Goal: Task Accomplishment & Management: Complete application form

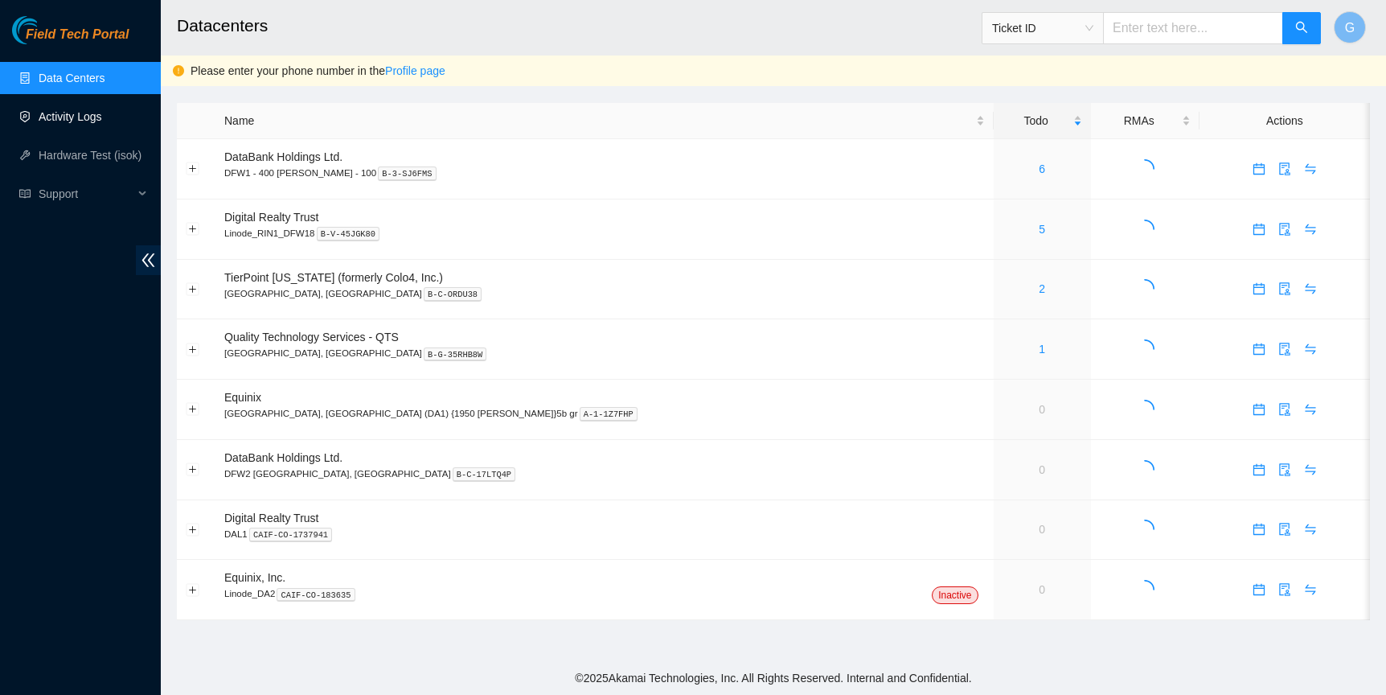
click at [57, 113] on link "Activity Logs" at bounding box center [71, 116] width 64 height 13
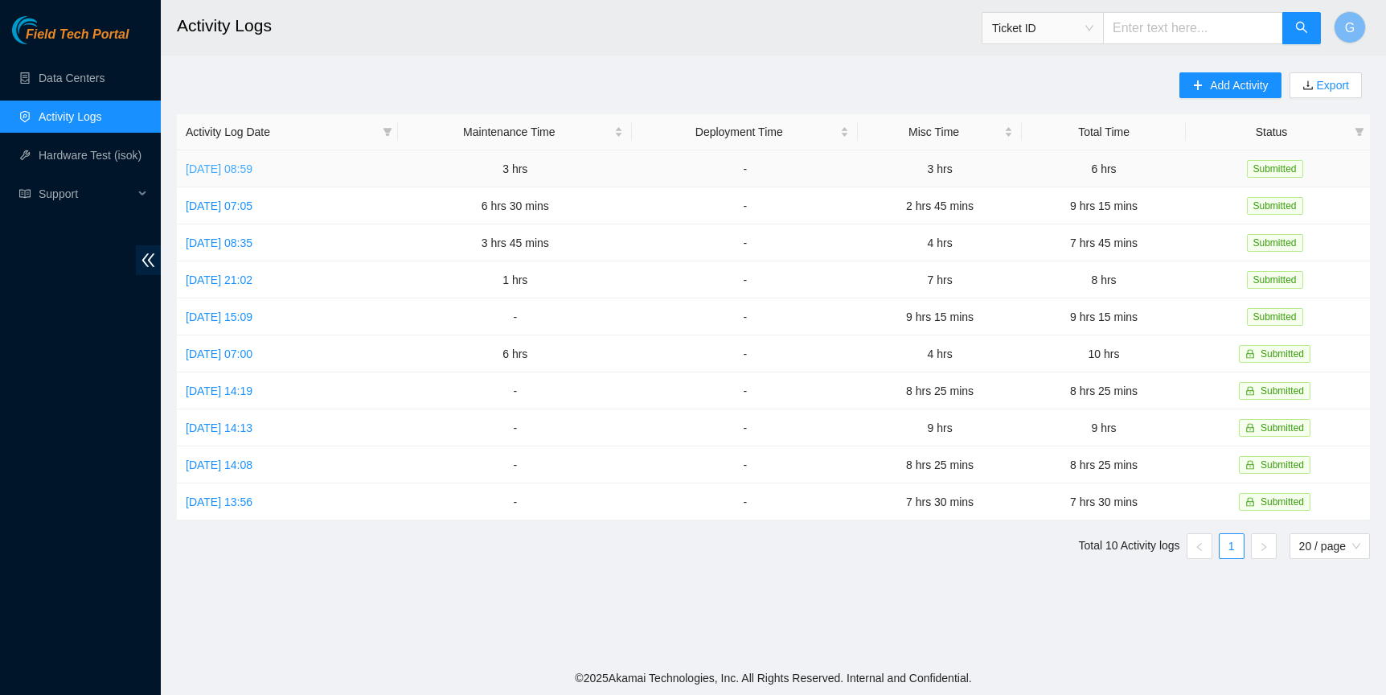
click at [245, 167] on link "[DATE] 08:59" at bounding box center [219, 168] width 67 height 13
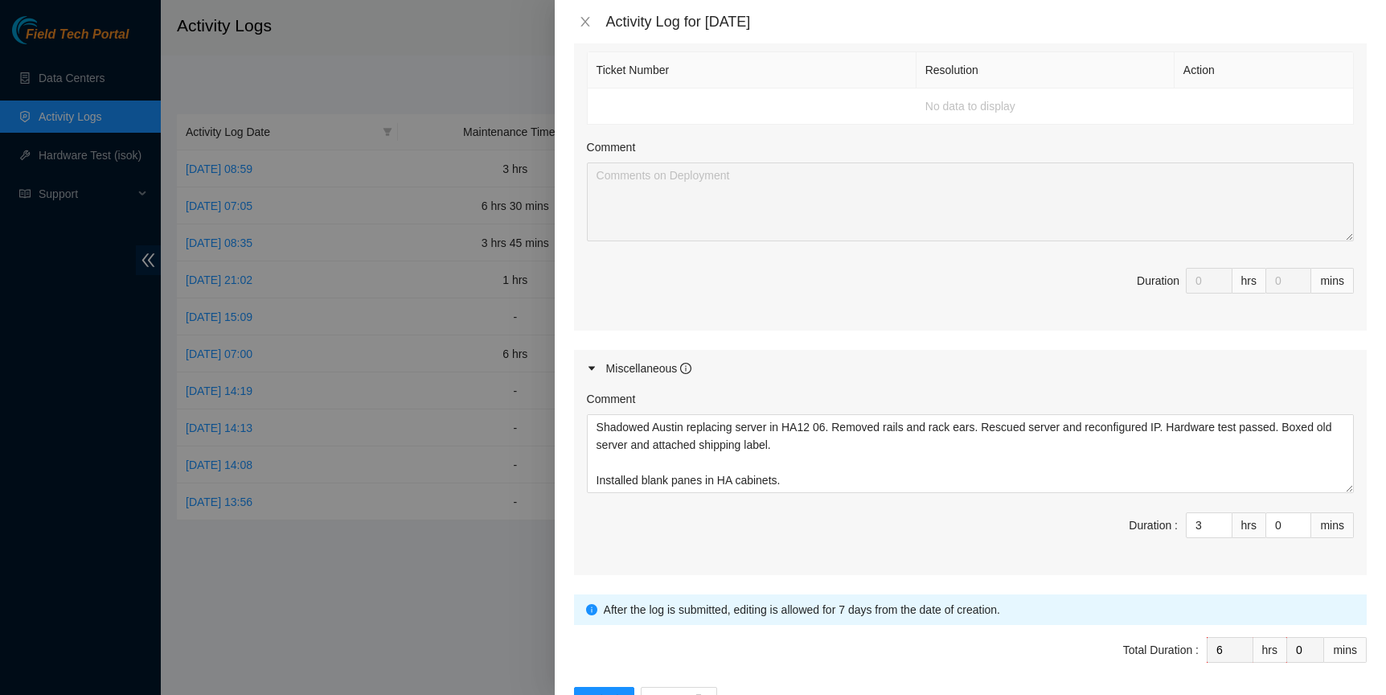
scroll to position [710, 0]
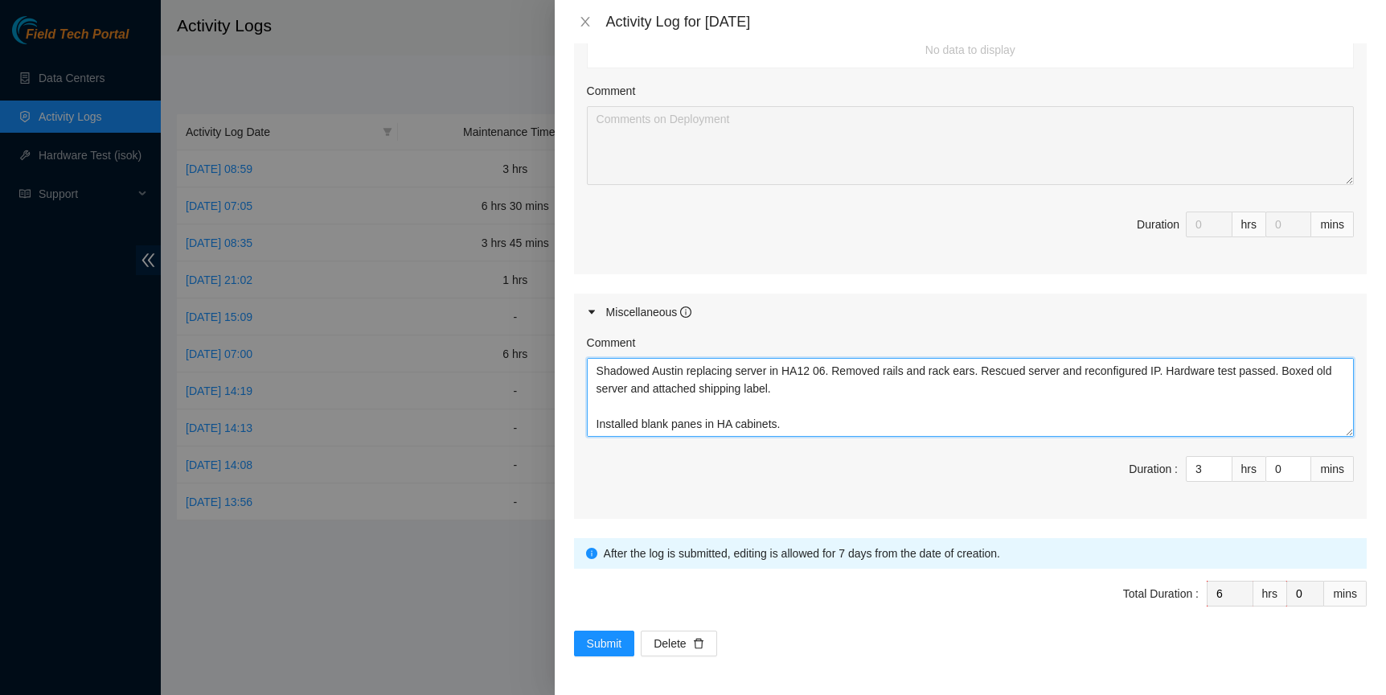
drag, startPoint x: 595, startPoint y: 424, endPoint x: 613, endPoint y: 437, distance: 22.1
click at [601, 427] on textarea "Shadowed Austin replacing server in HA12 06. Removed rails and rack ears. Rescu…" at bounding box center [970, 397] width 767 height 79
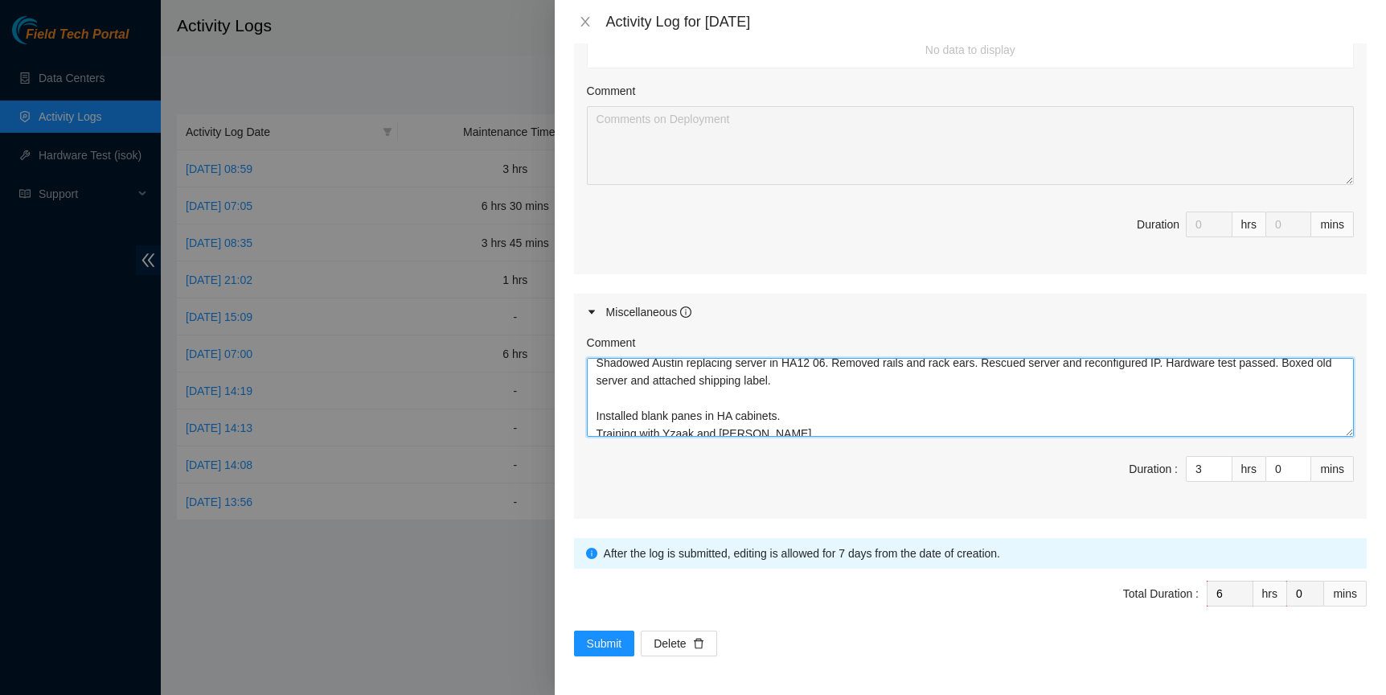
scroll to position [18, 0]
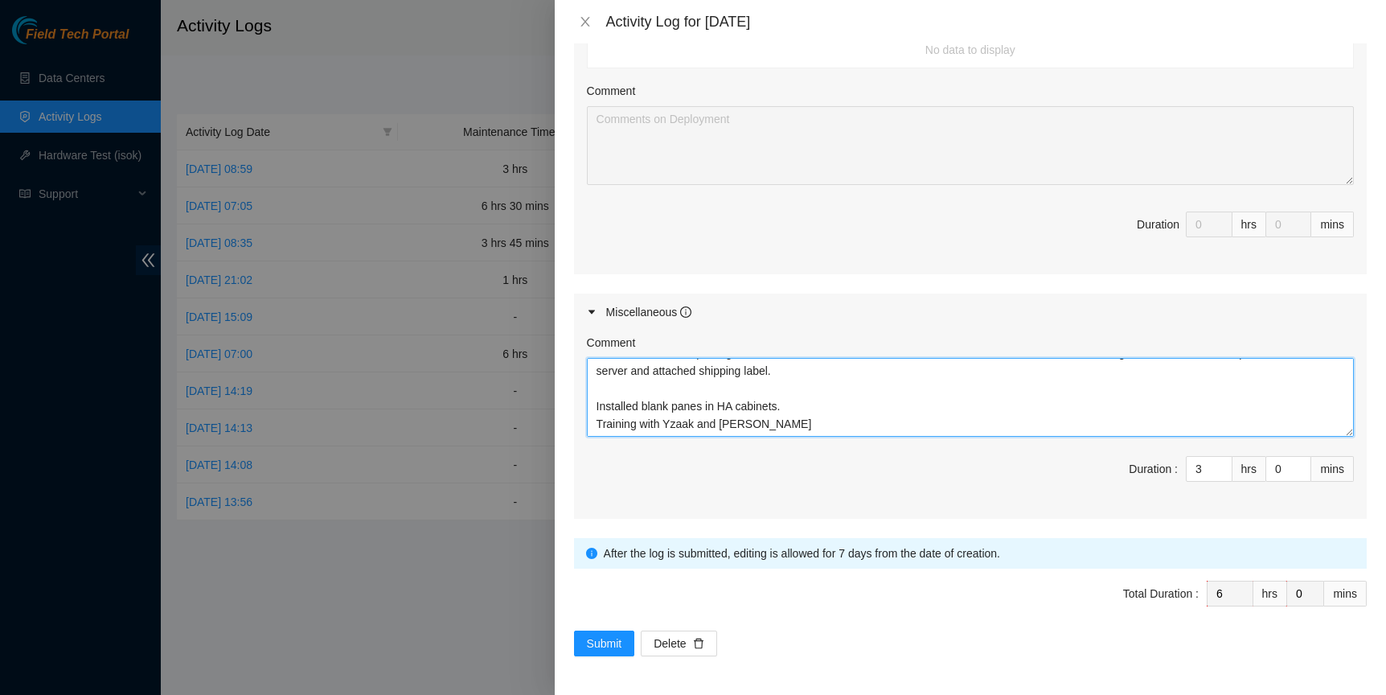
click at [830, 402] on textarea "Shadowed Austin replacing server in HA12 06. Removed rails and rack ears. Rescu…" at bounding box center [970, 397] width 767 height 79
click at [589, 410] on textarea "Shadowed Austin replacing server in HA12 06. Removed rails and rack ears. Rescu…" at bounding box center [970, 397] width 767 height 79
click at [601, 420] on textarea "Shadowed Austin replacing server in HA12 06. Removed rails and rack ears. Rescu…" at bounding box center [970, 397] width 767 height 79
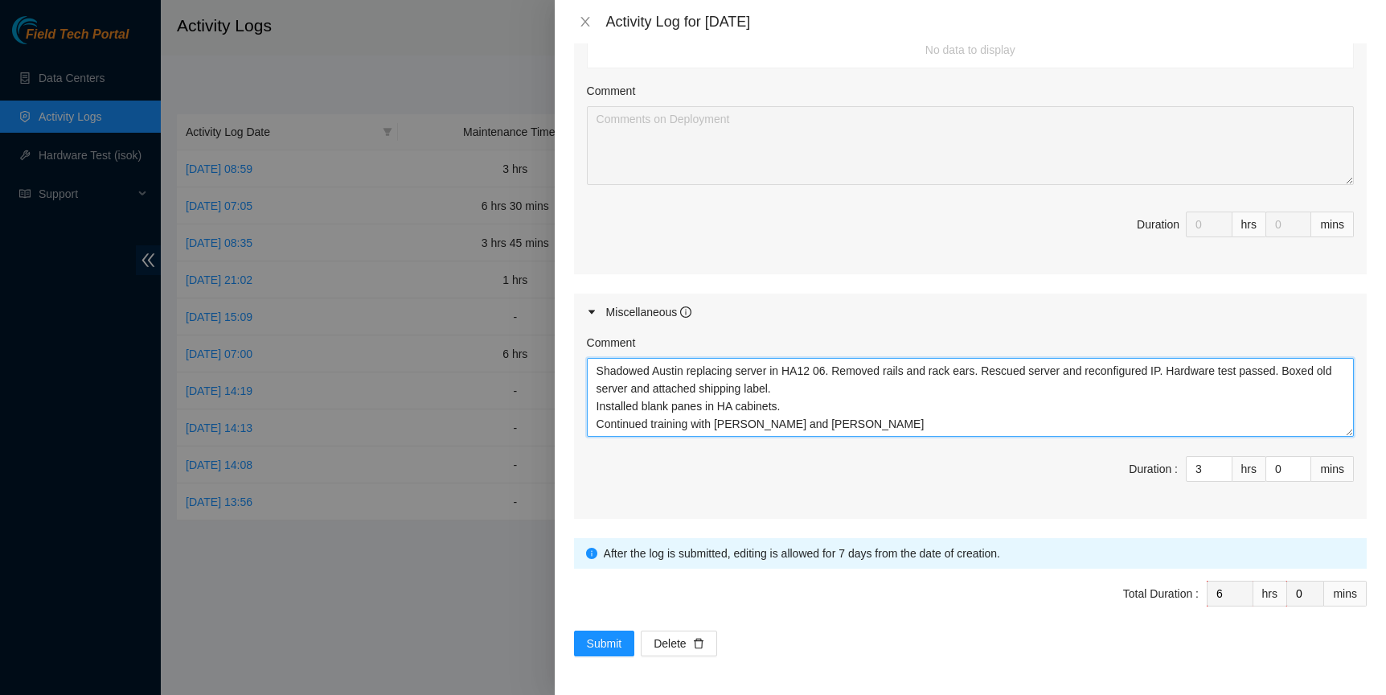
click at [825, 422] on textarea "Shadowed Austin replacing server in HA12 06. Removed rails and rack ears. Rescu…" at bounding box center [970, 397] width 767 height 79
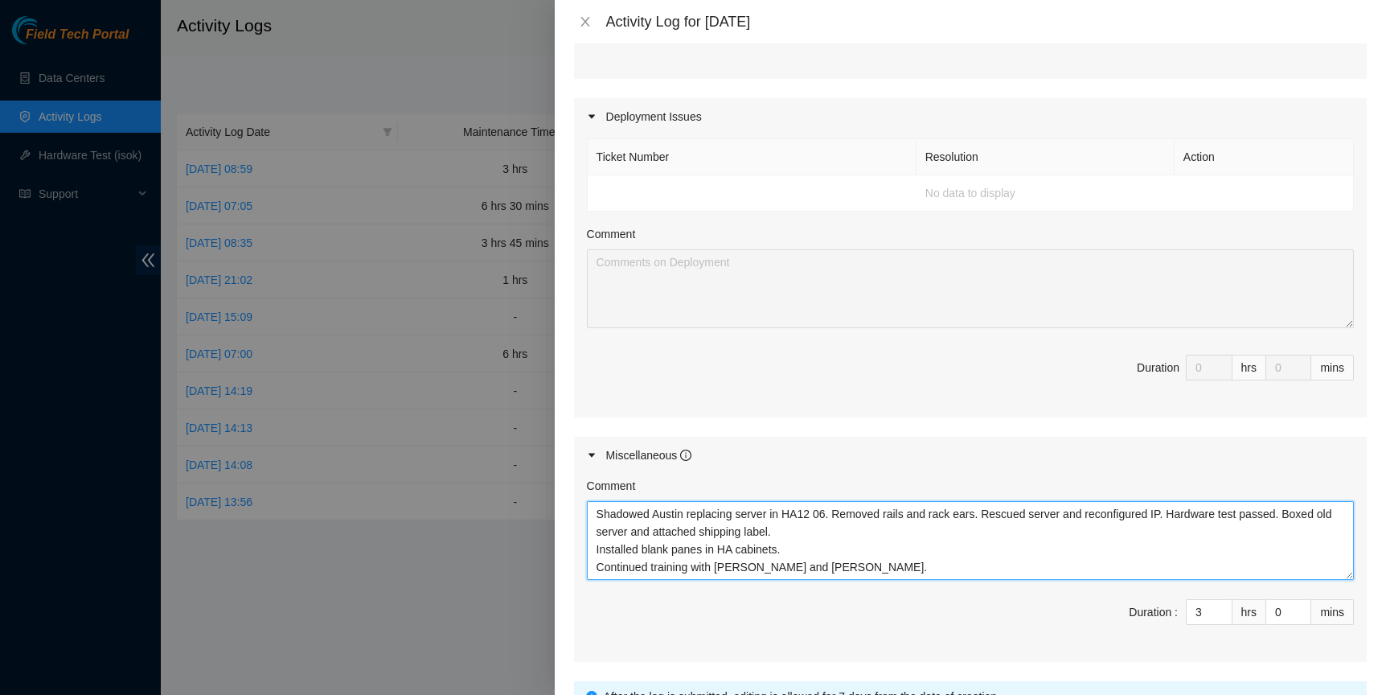
scroll to position [710, 0]
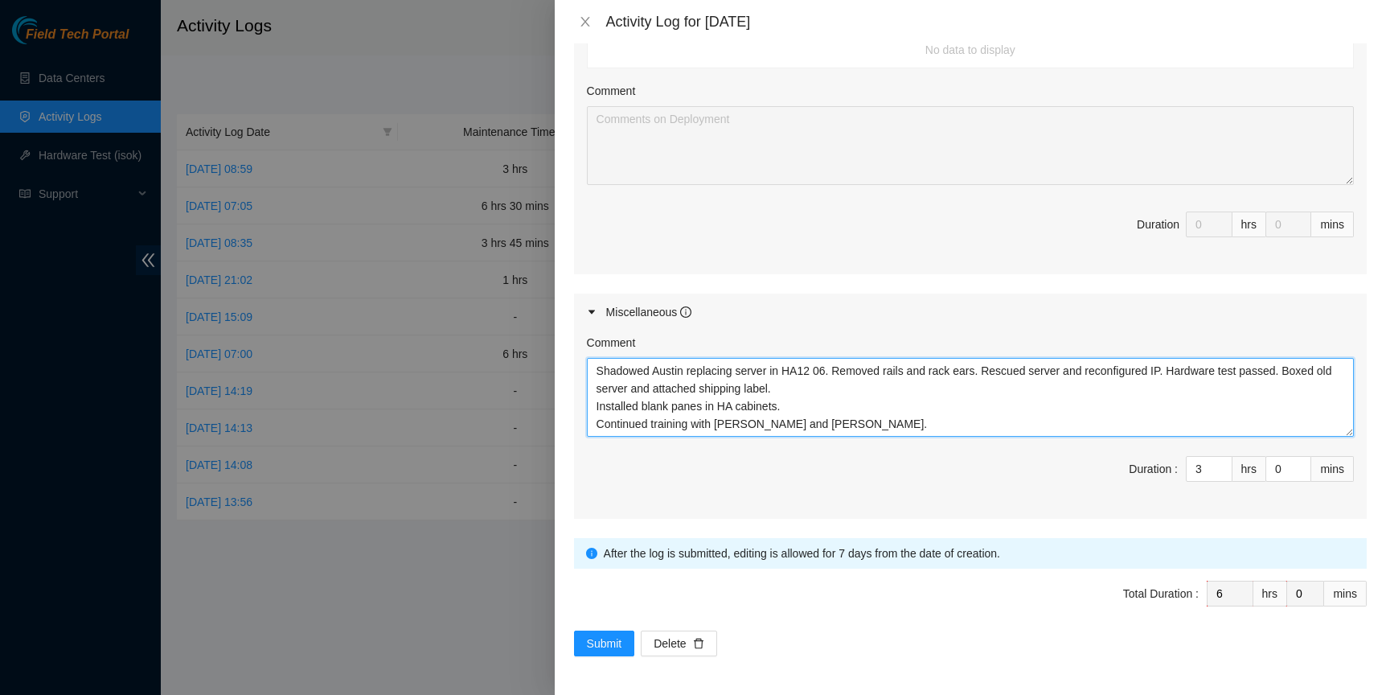
click at [904, 424] on textarea "Shadowed Austin replacing server in HA12 06. Removed rails and rack ears. Rescu…" at bounding box center [970, 397] width 767 height 79
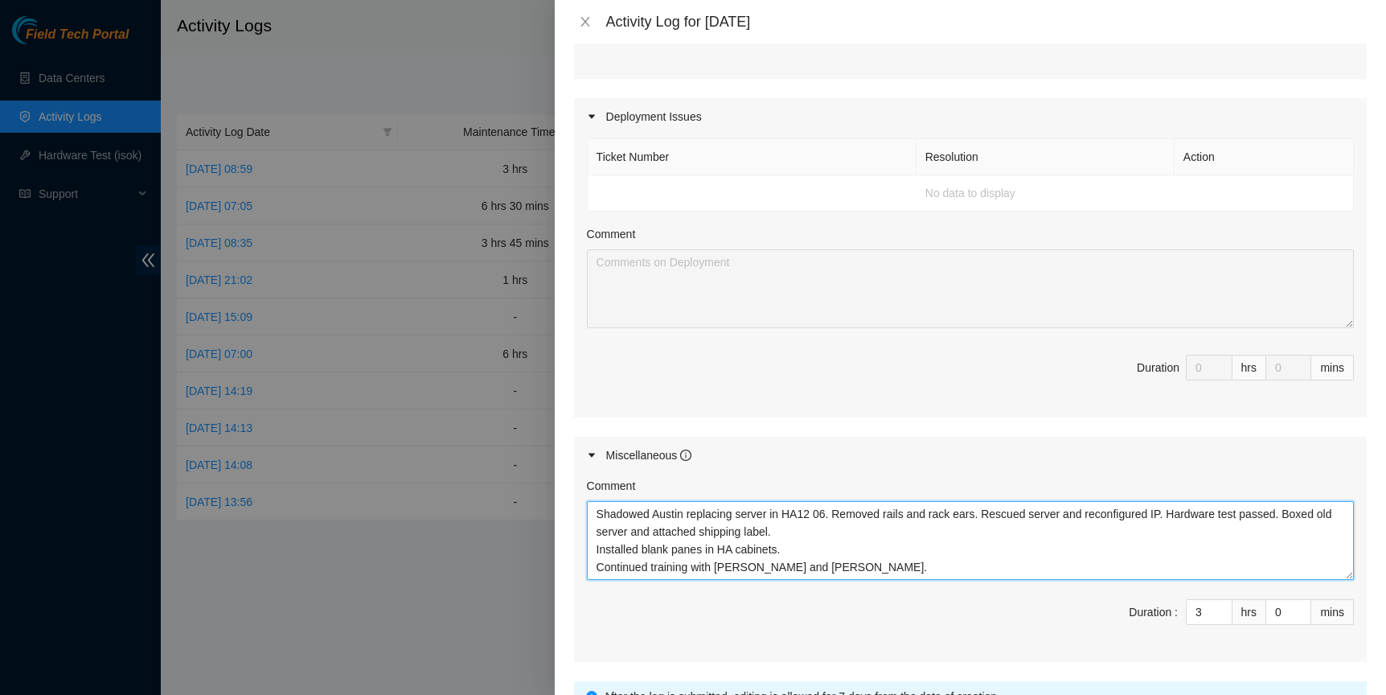
click at [855, 580] on textarea "Shadowed Austin replacing server in HA12 06. Removed rails and rack ears. Rescu…" at bounding box center [970, 540] width 767 height 79
click at [693, 568] on textarea "Shadowed Austin replacing server in HA12 06. Removed rails and rack ears. Rescu…" at bounding box center [970, 540] width 767 height 79
click at [596, 525] on textarea "Shadowed Austin replacing server in HA12 06. Removed rails and rack ears. Rescu…" at bounding box center [970, 540] width 767 height 79
click at [844, 572] on textarea "@TP Shadowed Austin replacing server in HA12 06. Removed rails and rack ears. R…" at bounding box center [970, 540] width 767 height 79
click at [846, 580] on textarea "@TP Shadowed Austin replacing server in HA12 06. Removed rails and rack ears. R…" at bounding box center [970, 540] width 767 height 79
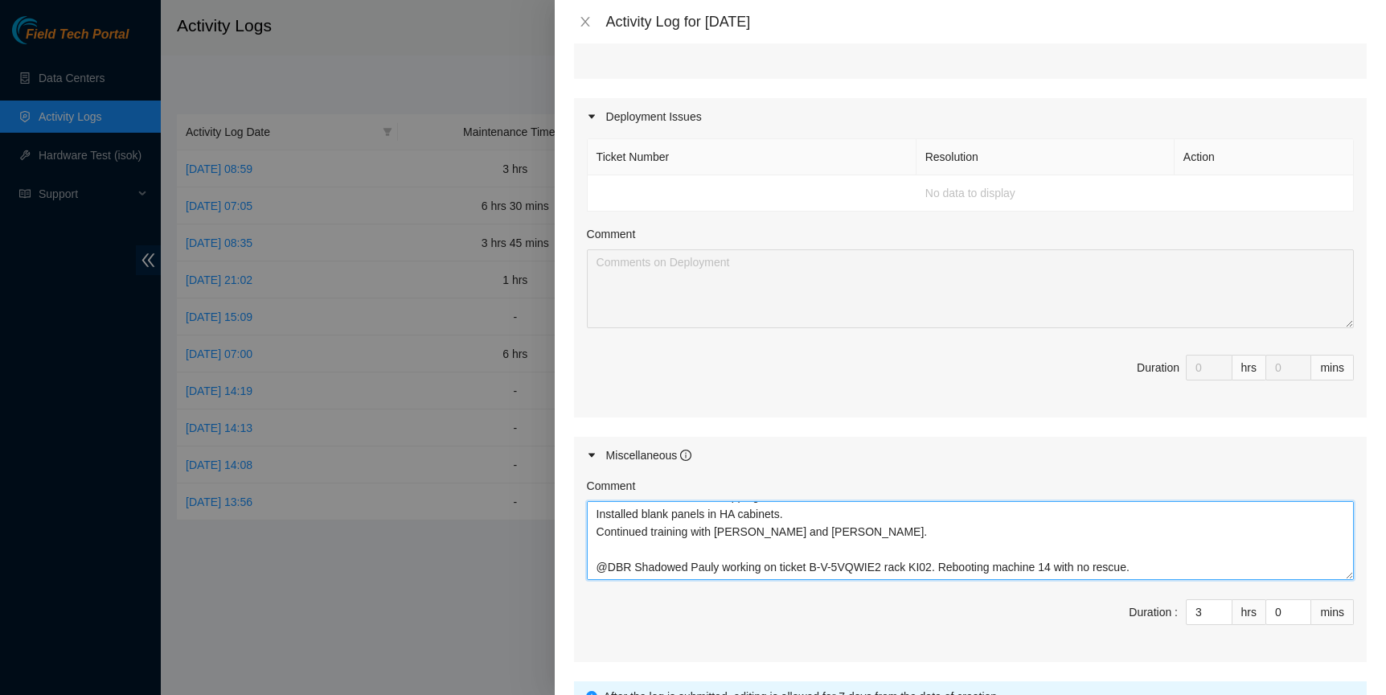
scroll to position [53, 0]
type textarea "@TP Shadowed Austin replacing server in HA12 06. Removed rails and rack ears. R…"
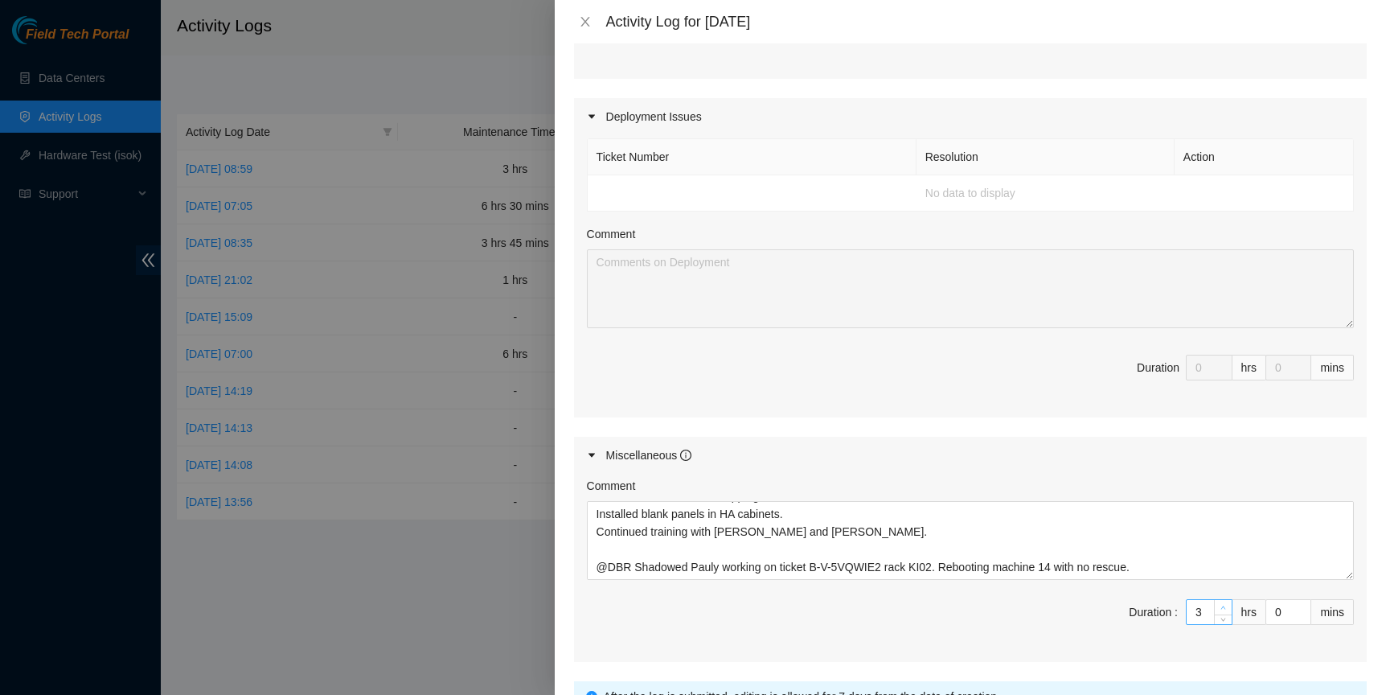
type input "4"
type input "7"
click at [1219, 613] on span "up" at bounding box center [1224, 608] width 10 height 10
type input "5"
type input "8"
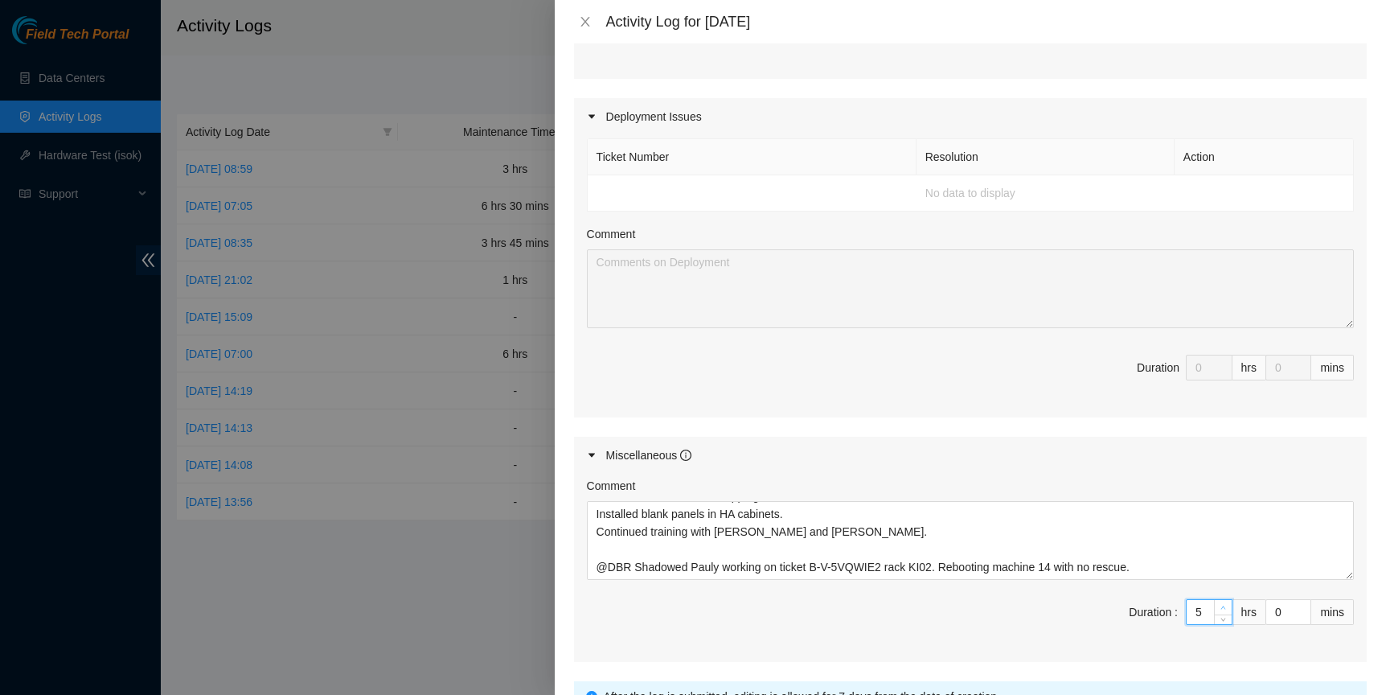
click at [1219, 613] on span "up" at bounding box center [1224, 608] width 10 height 10
type input "6"
type input "9"
click at [1219, 613] on span "up" at bounding box center [1224, 608] width 10 height 10
type input "7"
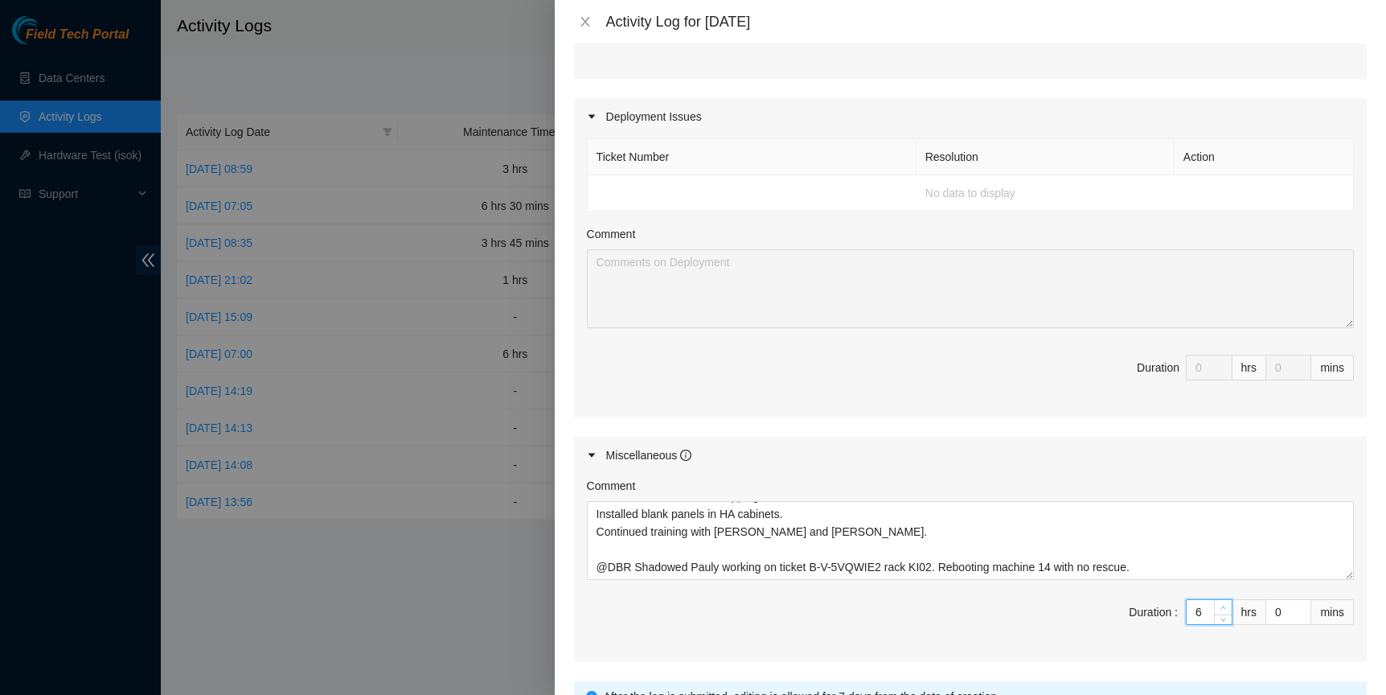
type input "10"
click at [1219, 613] on span "up" at bounding box center [1224, 608] width 10 height 10
type input "8"
type input "11"
click at [1214, 614] on span "Increase Value" at bounding box center [1223, 607] width 18 height 14
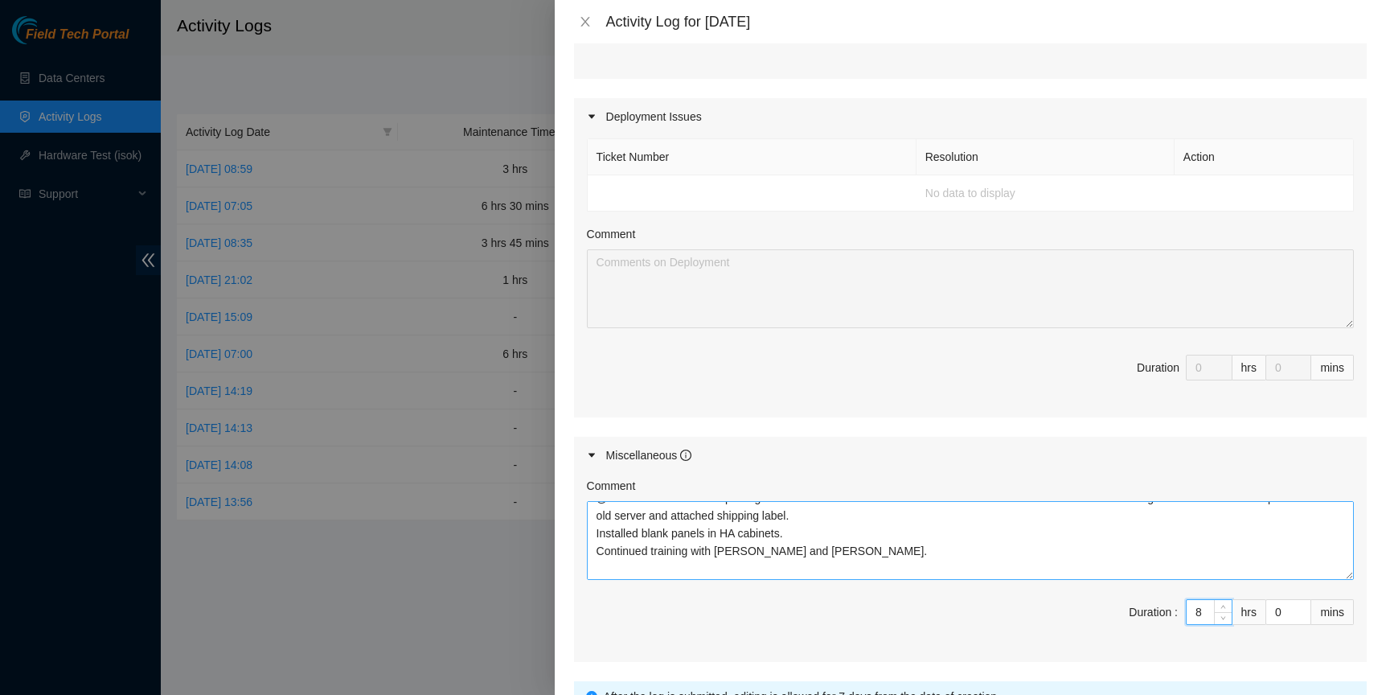
scroll to position [0, 0]
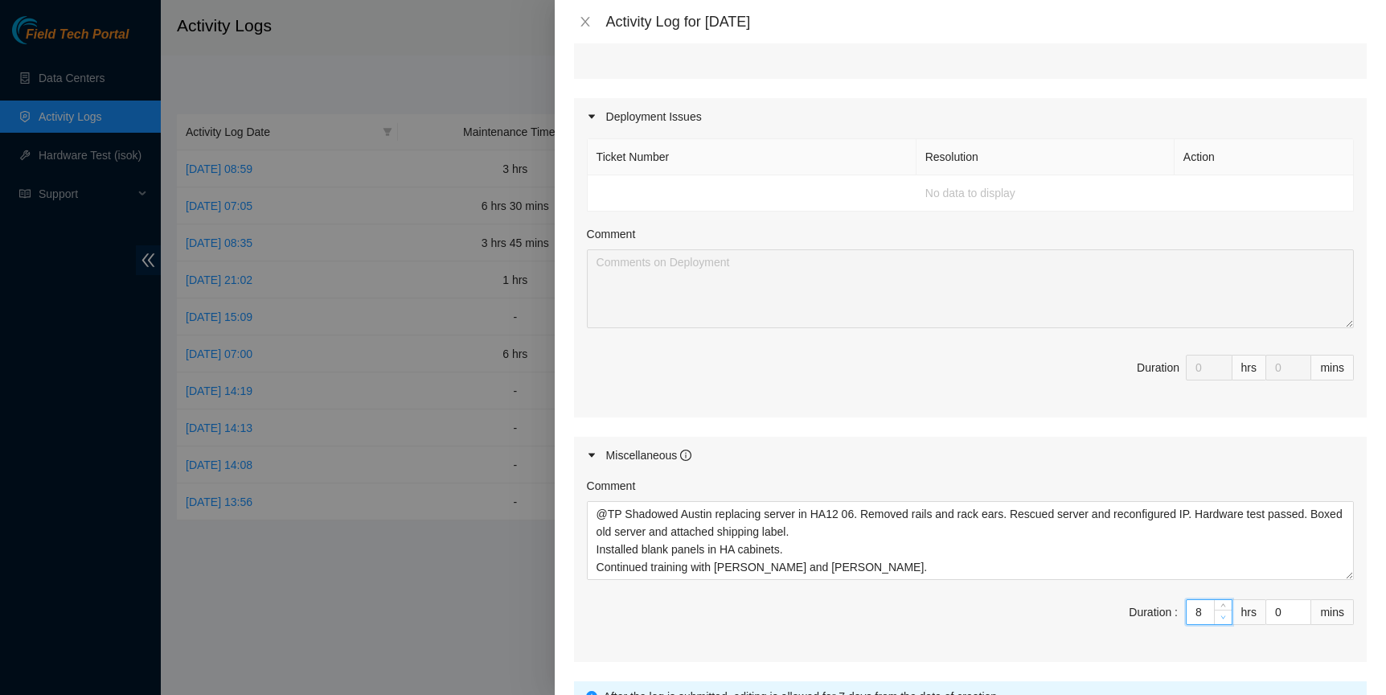
type input "7"
type input "10"
click at [1220, 620] on icon "down" at bounding box center [1223, 617] width 6 height 6
type input "6"
type input "9"
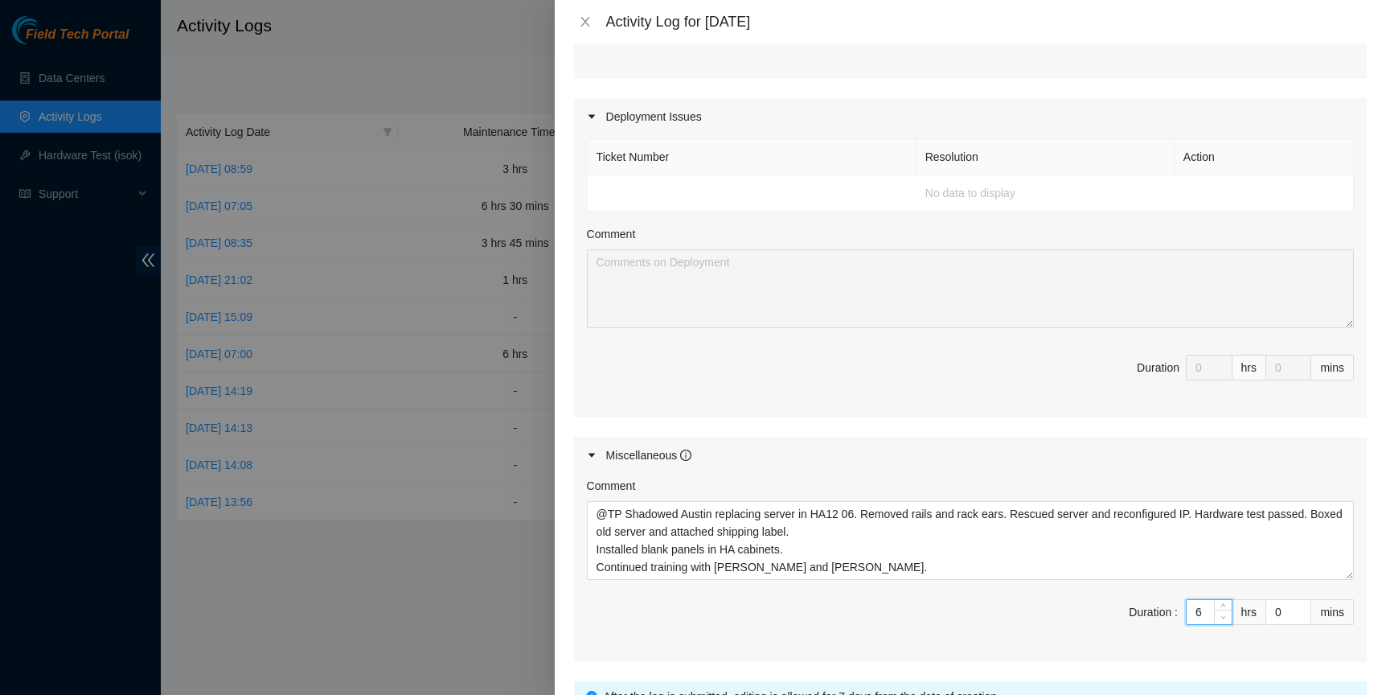
click at [1220, 620] on icon "down" at bounding box center [1223, 617] width 6 height 6
type input "1"
click at [1300, 610] on icon "up" at bounding box center [1303, 608] width 6 height 6
type input "2"
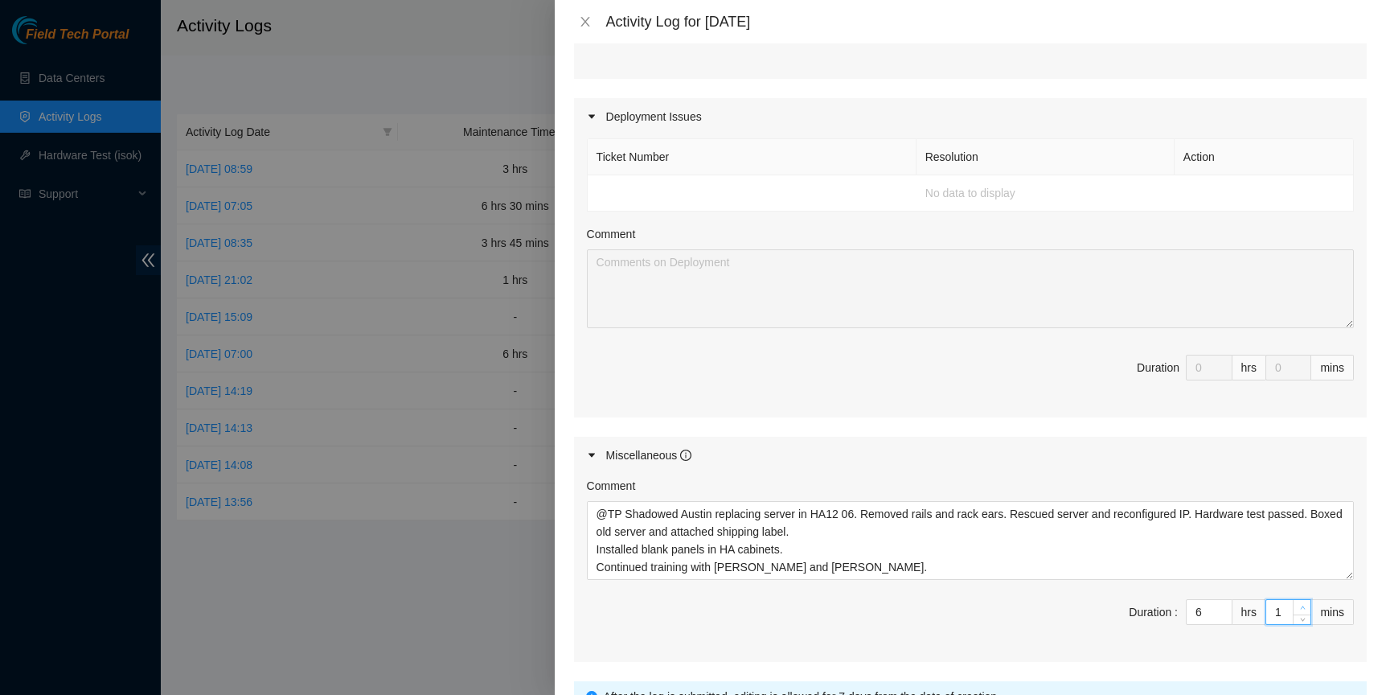
type input "2"
click at [1300, 610] on icon "up" at bounding box center [1303, 608] width 6 height 6
type input "3"
click at [1300, 609] on icon "up" at bounding box center [1302, 607] width 5 height 3
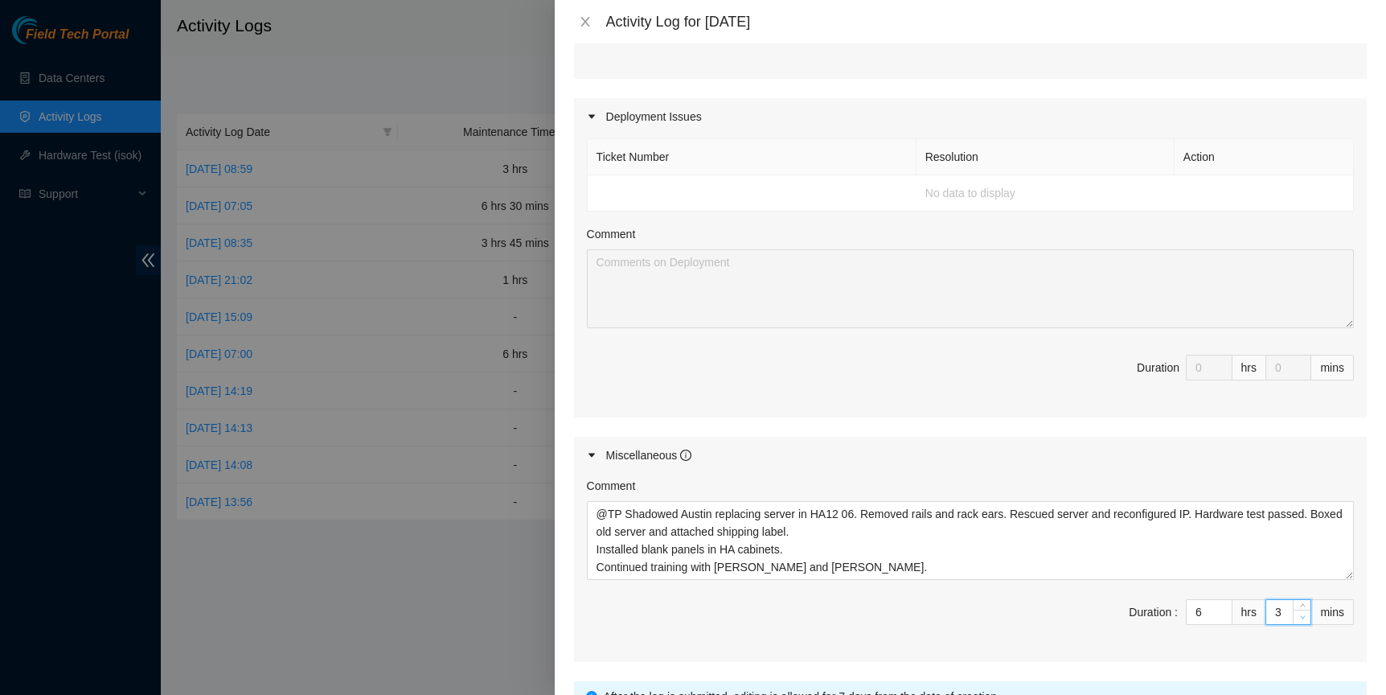
type input "2"
type input "1"
type input "0"
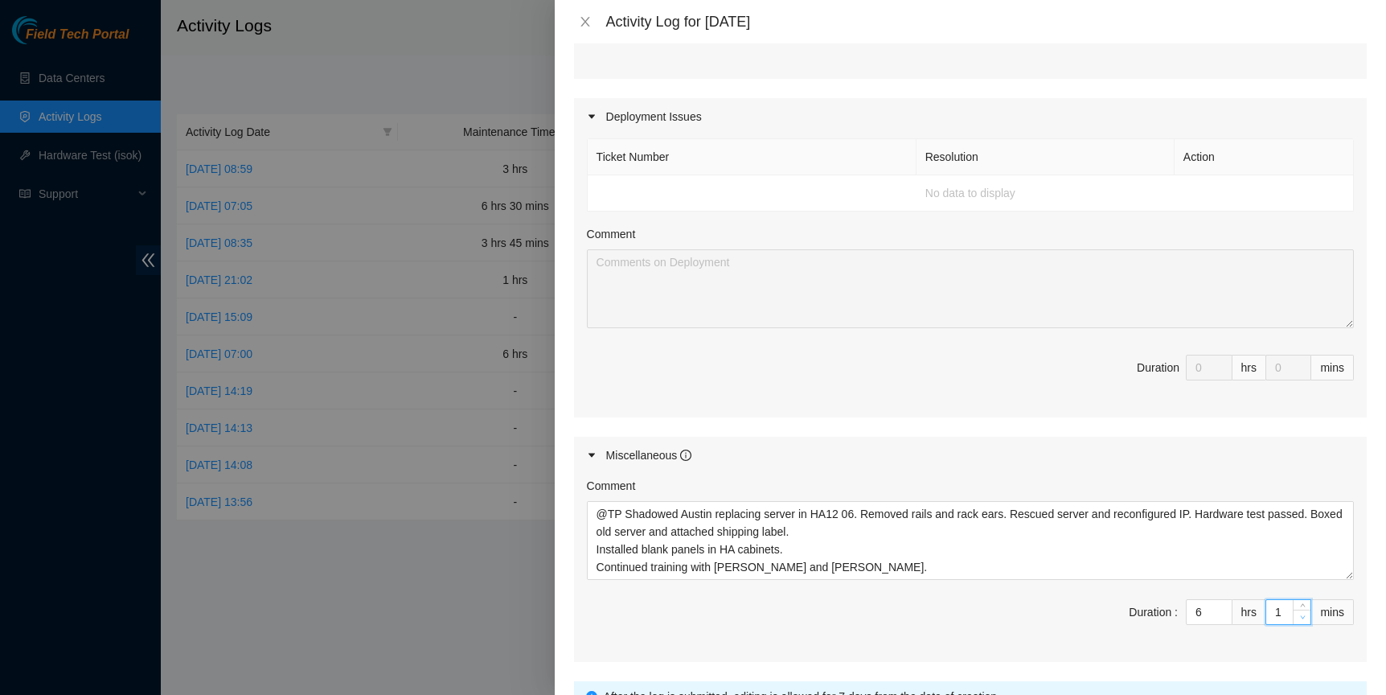
type input "0"
click at [1300, 620] on icon "down" at bounding box center [1303, 617] width 6 height 6
click at [1300, 618] on icon "down" at bounding box center [1302, 616] width 5 height 3
click at [1293, 624] on span "Decrease Value" at bounding box center [1302, 616] width 18 height 14
type input "1"
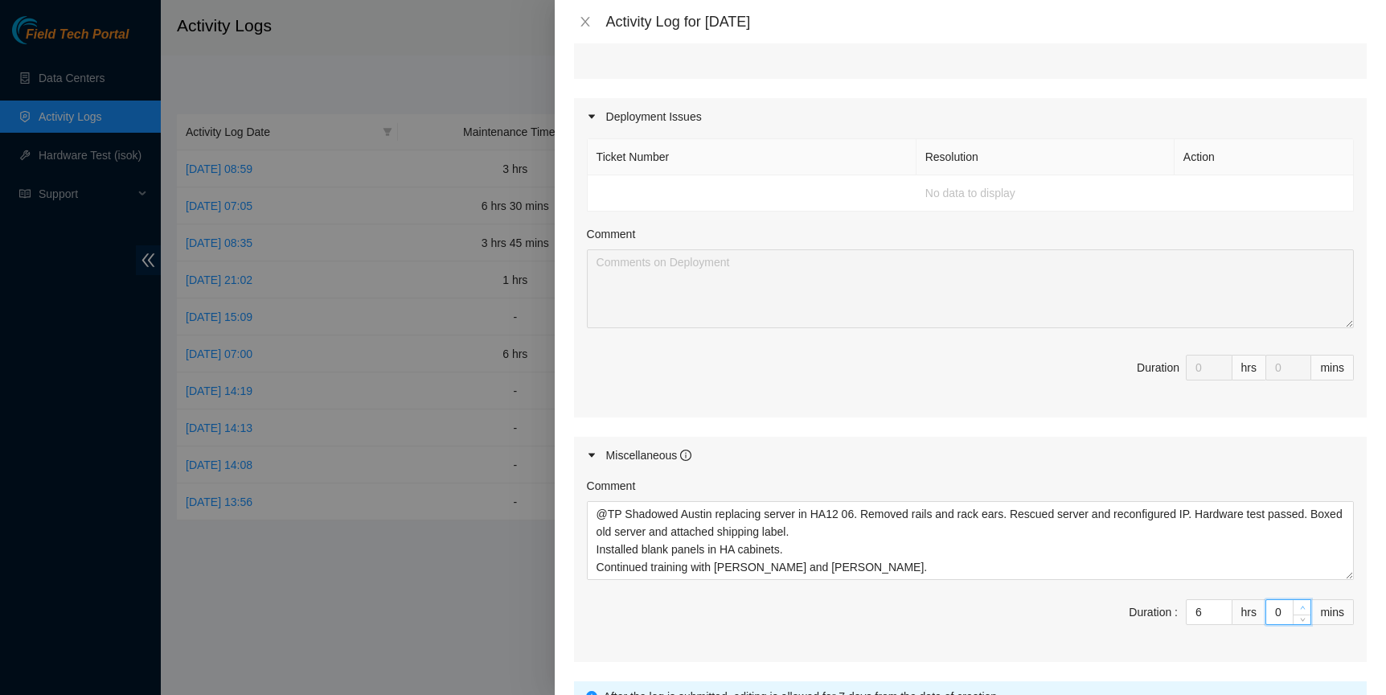
type input "1"
click at [1298, 613] on span "up" at bounding box center [1303, 608] width 10 height 10
type input "2"
type input "3"
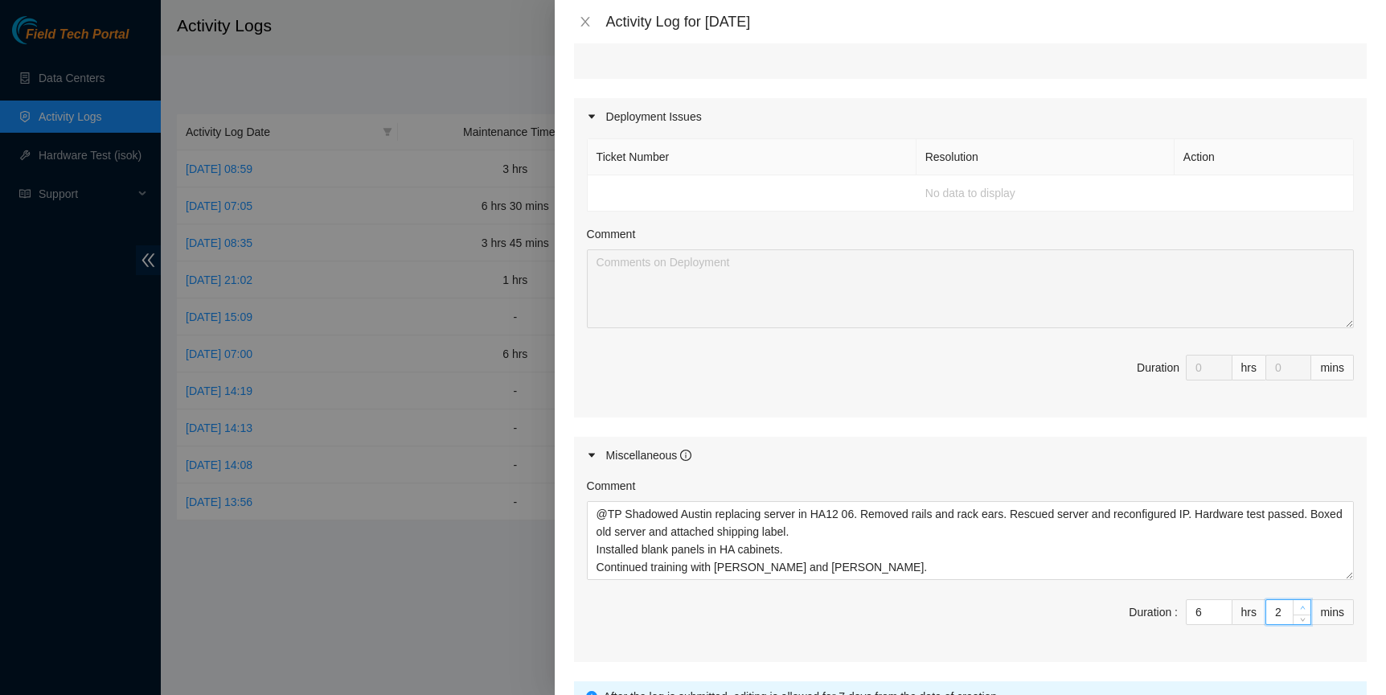
type input "3"
type input "4"
type input "5"
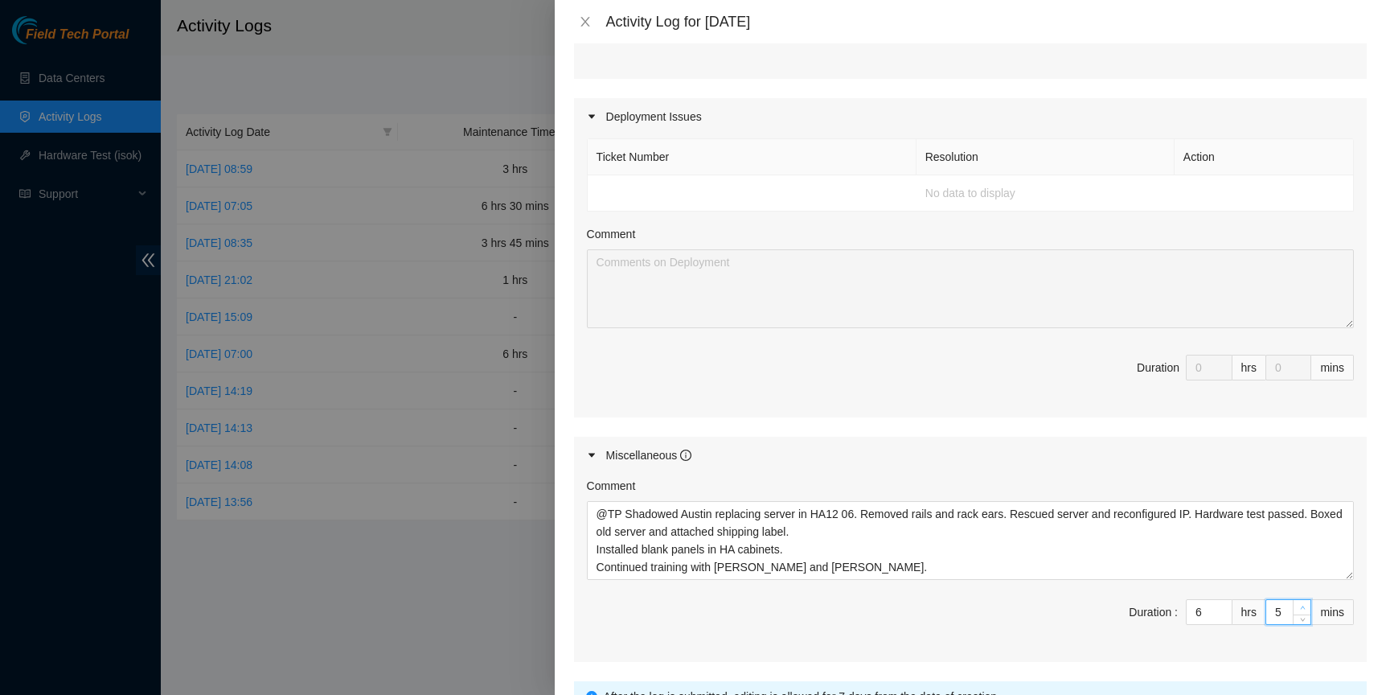
type input "6"
type input "7"
type input "8"
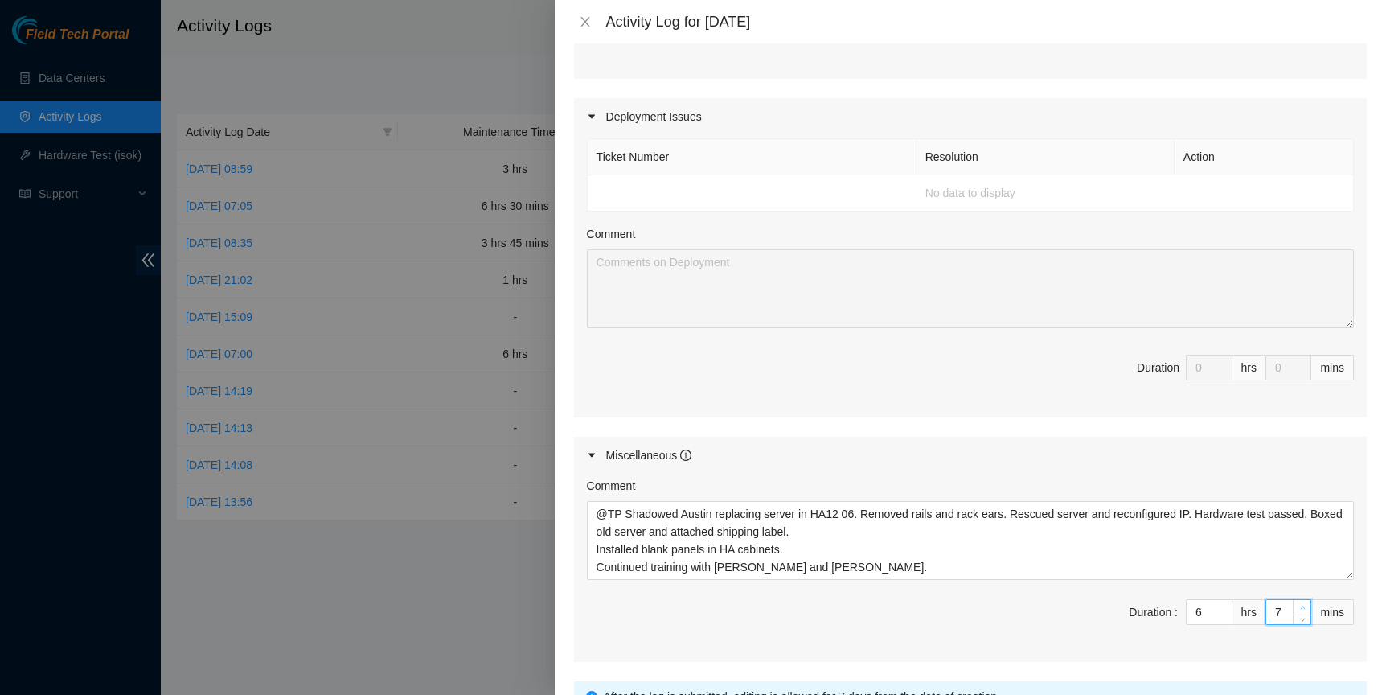
type input "8"
type input "9"
type input "10"
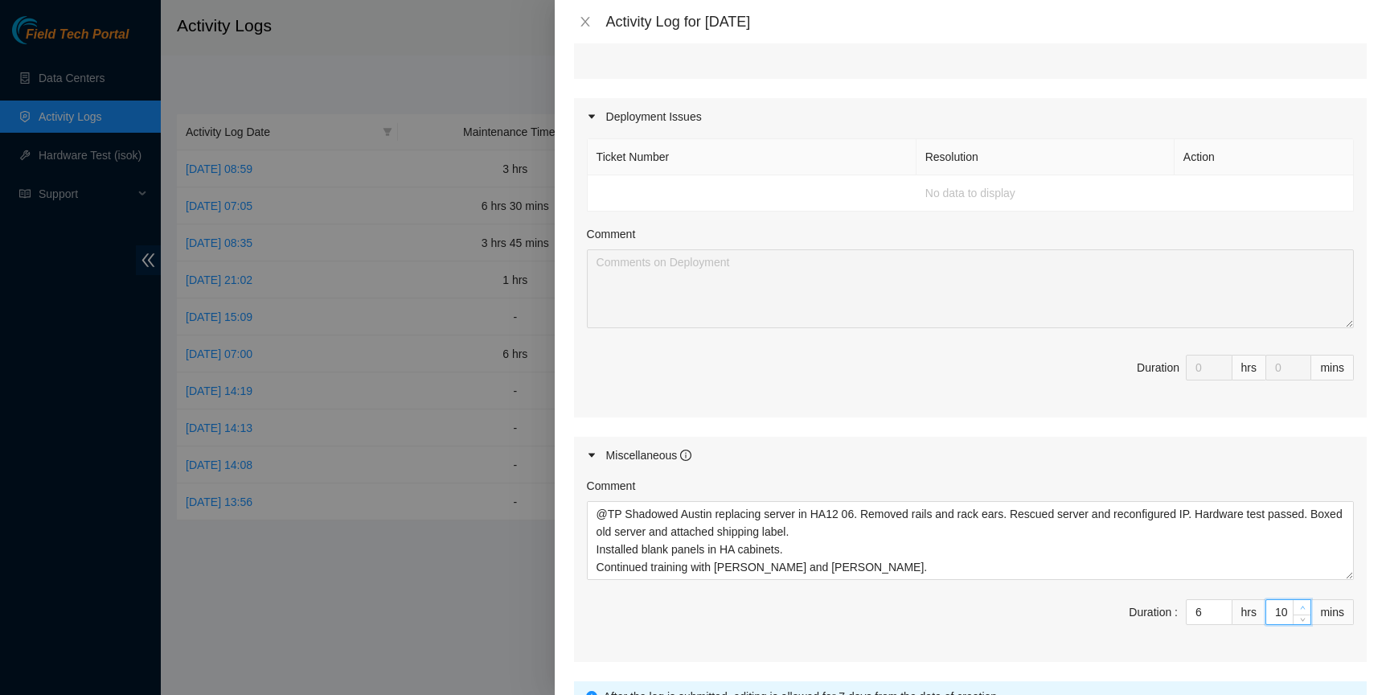
type input "11"
type input "12"
type input "13"
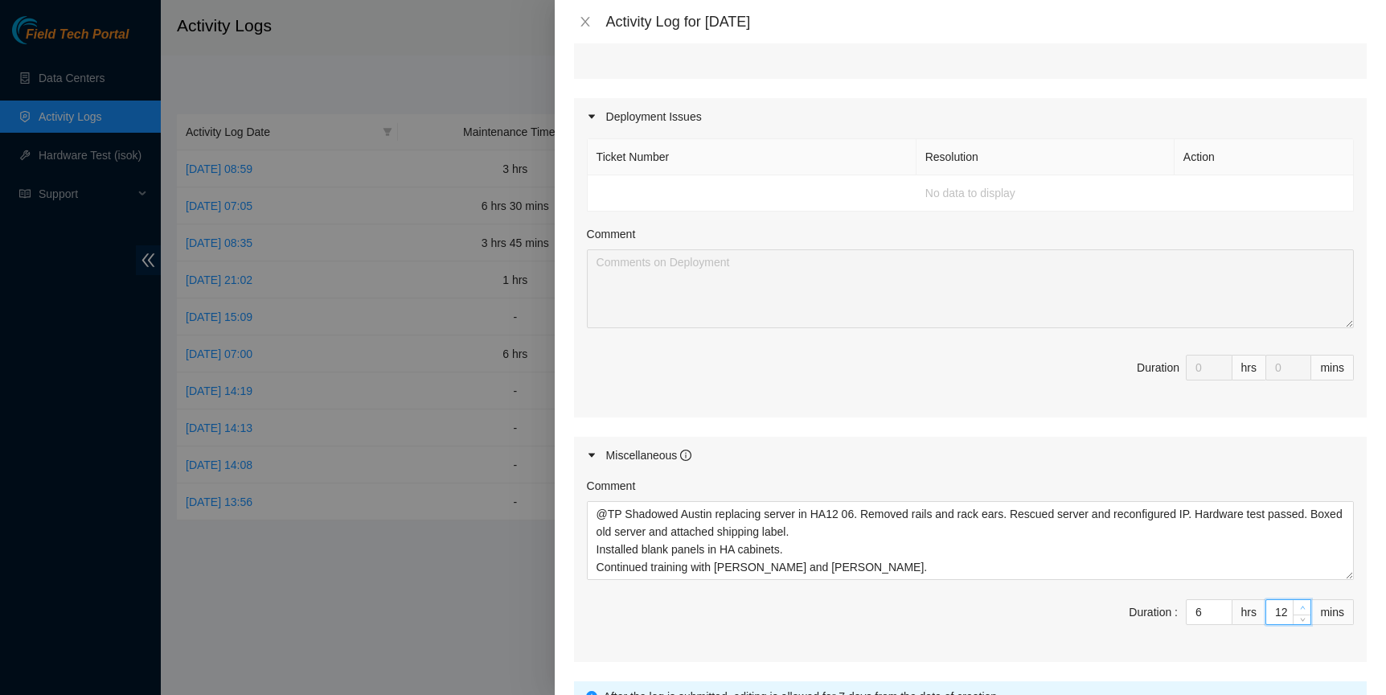
type input "13"
type input "14"
type input "15"
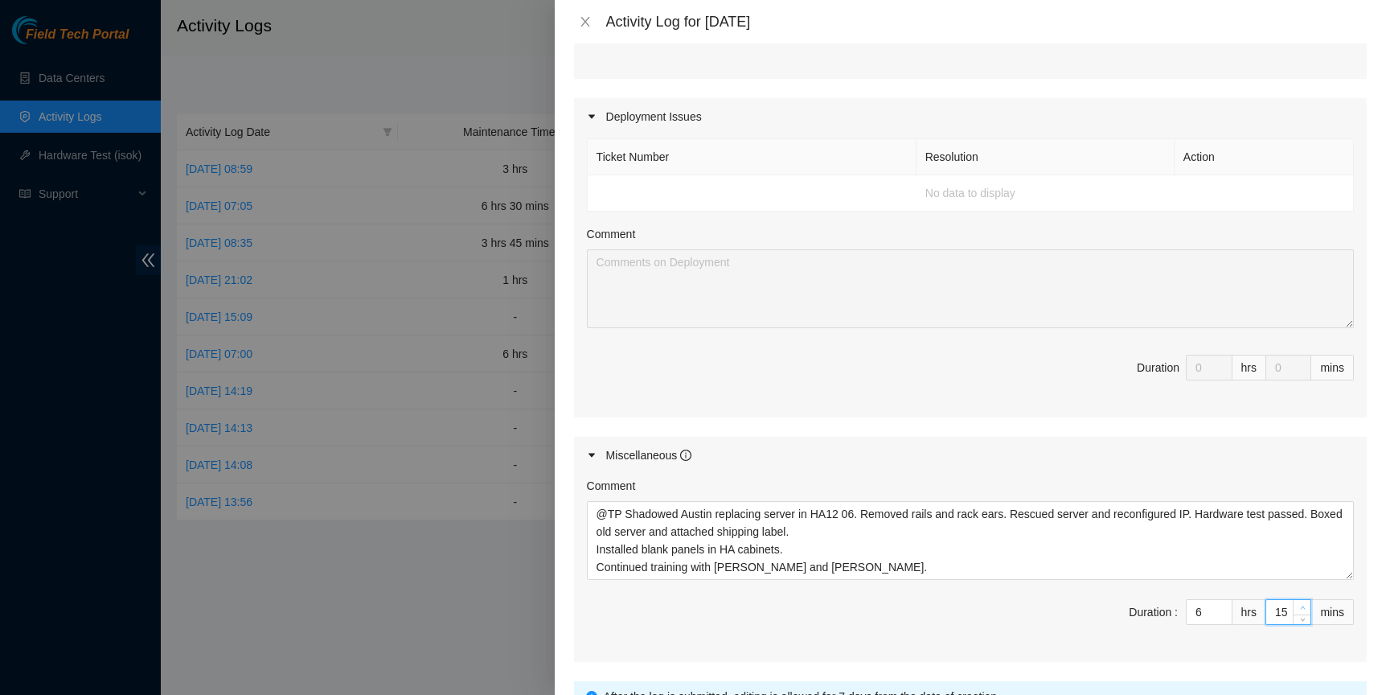
type input "16"
type input "17"
type input "18"
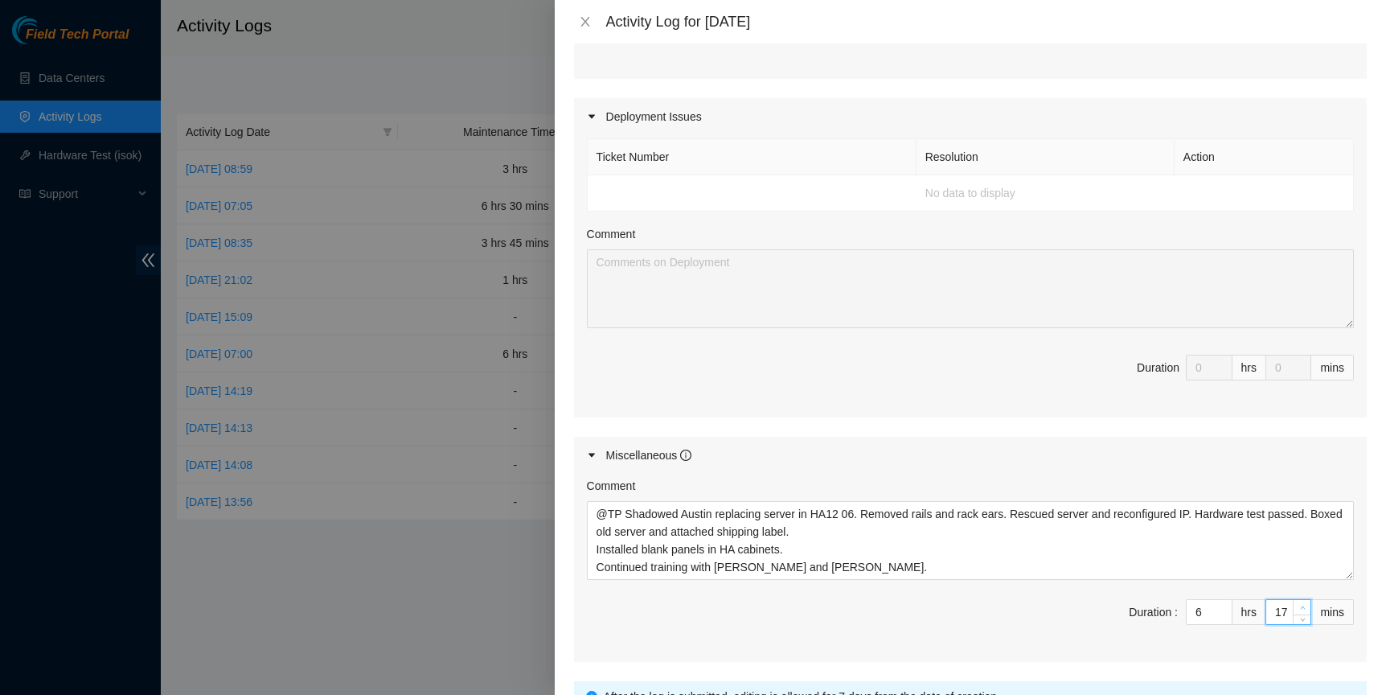
type input "18"
type input "19"
type input "20"
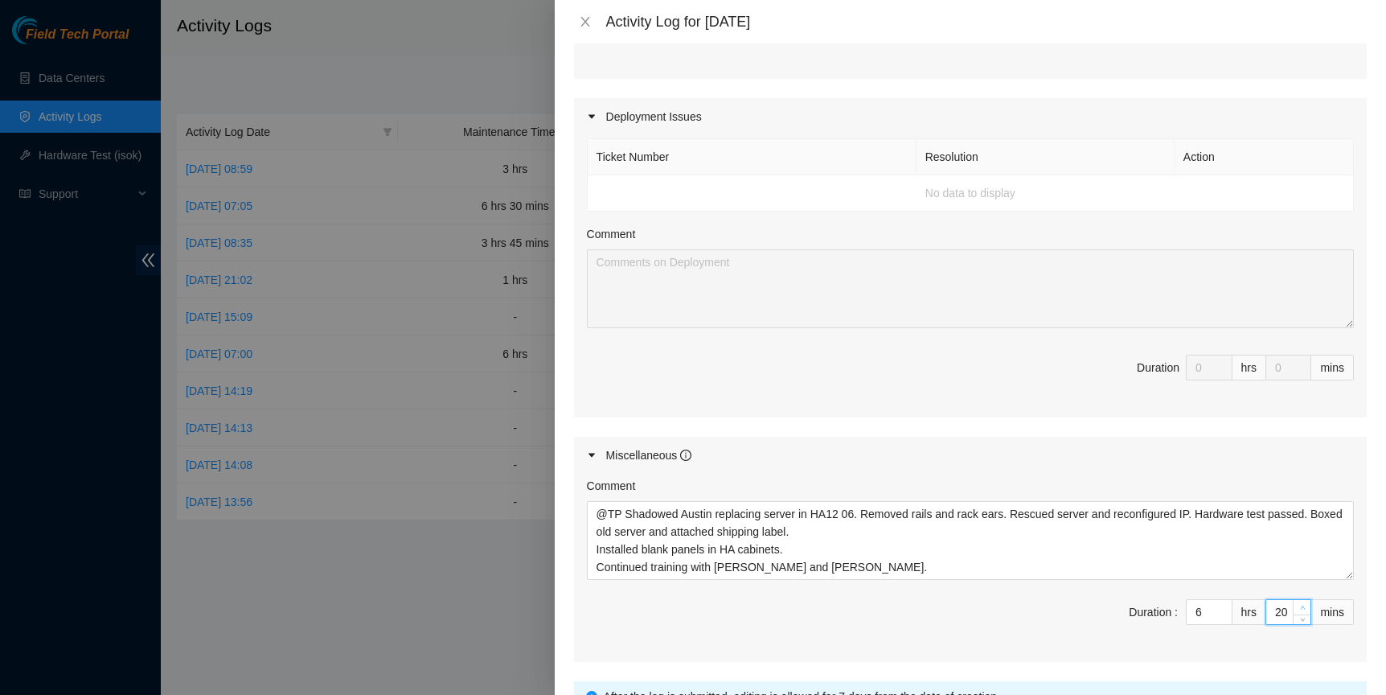
type input "21"
type input "22"
type input "23"
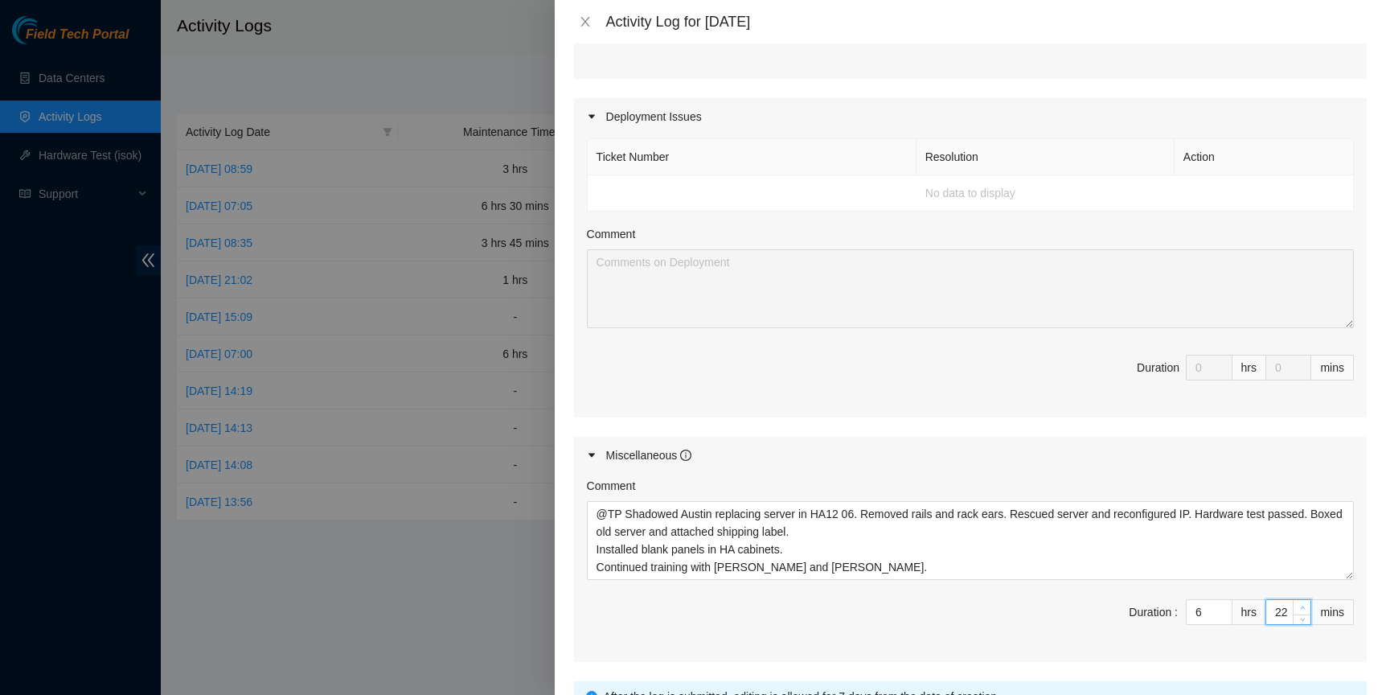
type input "23"
type input "24"
type input "25"
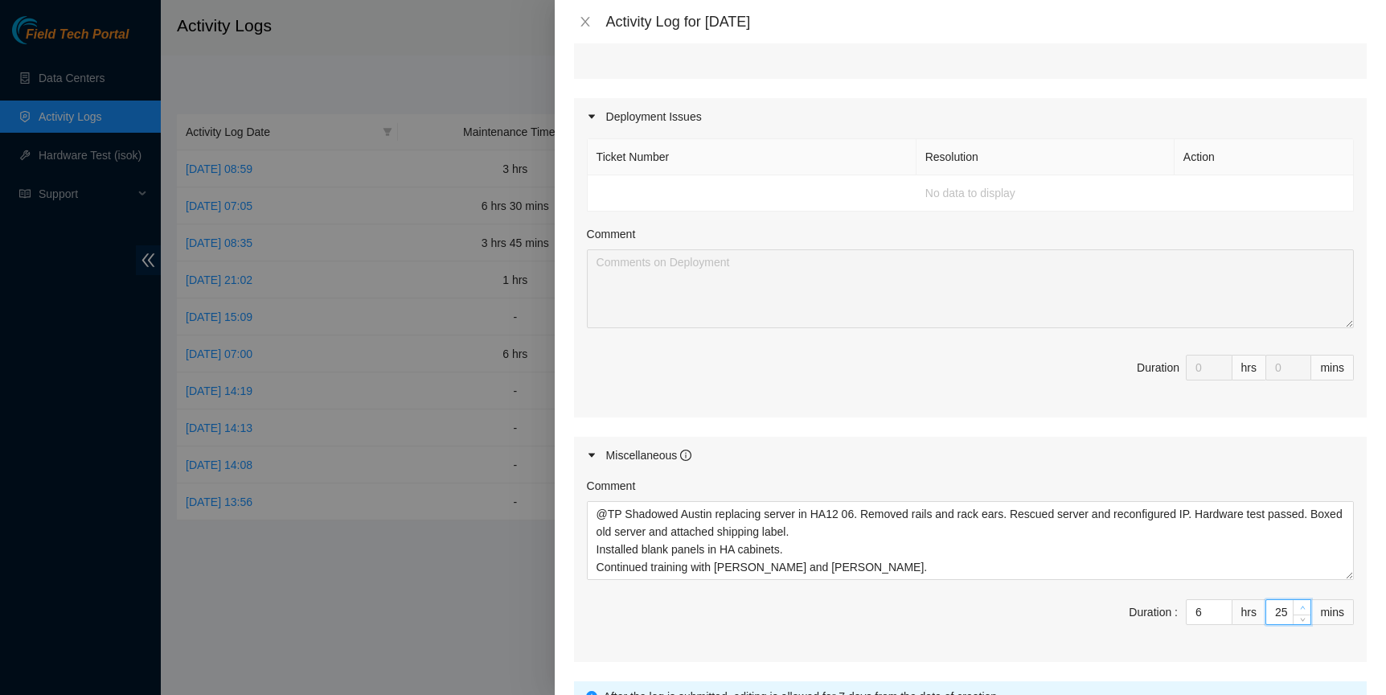
type input "26"
type input "27"
type input "28"
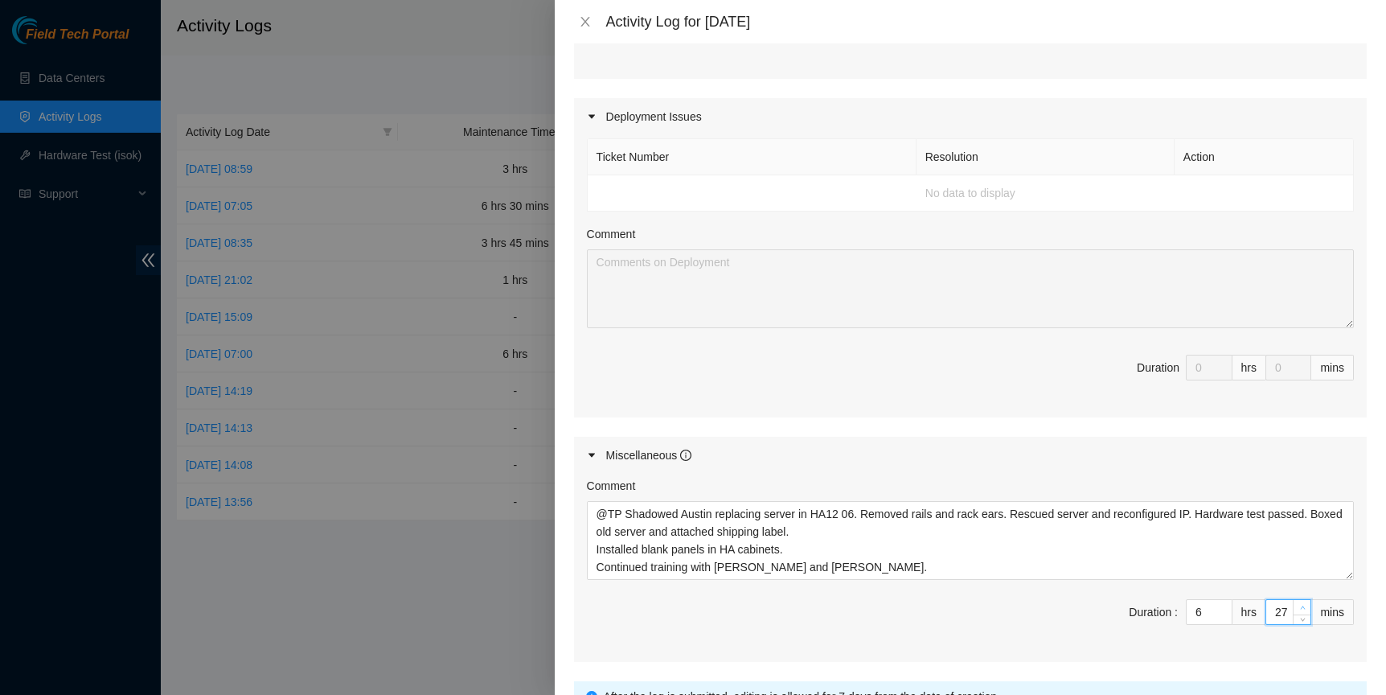
type input "28"
type input "29"
click at [1298, 613] on span "up" at bounding box center [1303, 608] width 10 height 10
type input "30"
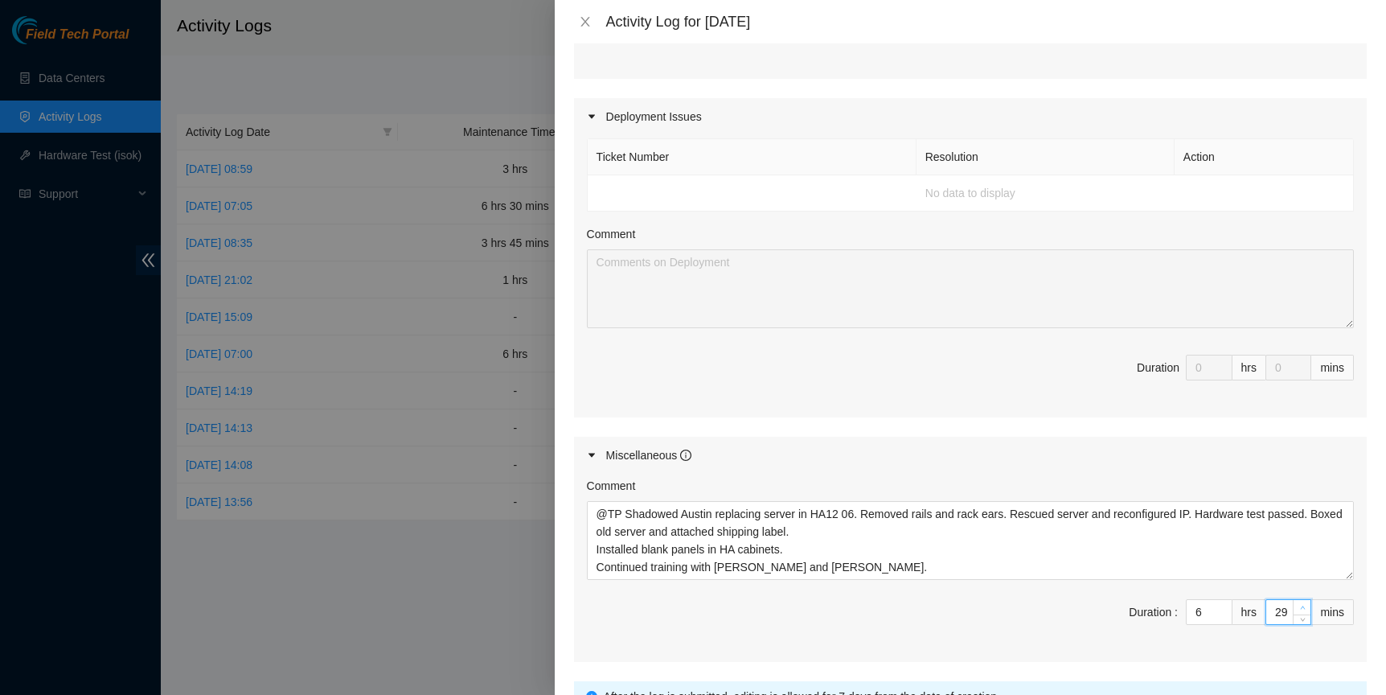
type input "30"
click at [1293, 614] on span "Increase Value" at bounding box center [1302, 607] width 18 height 14
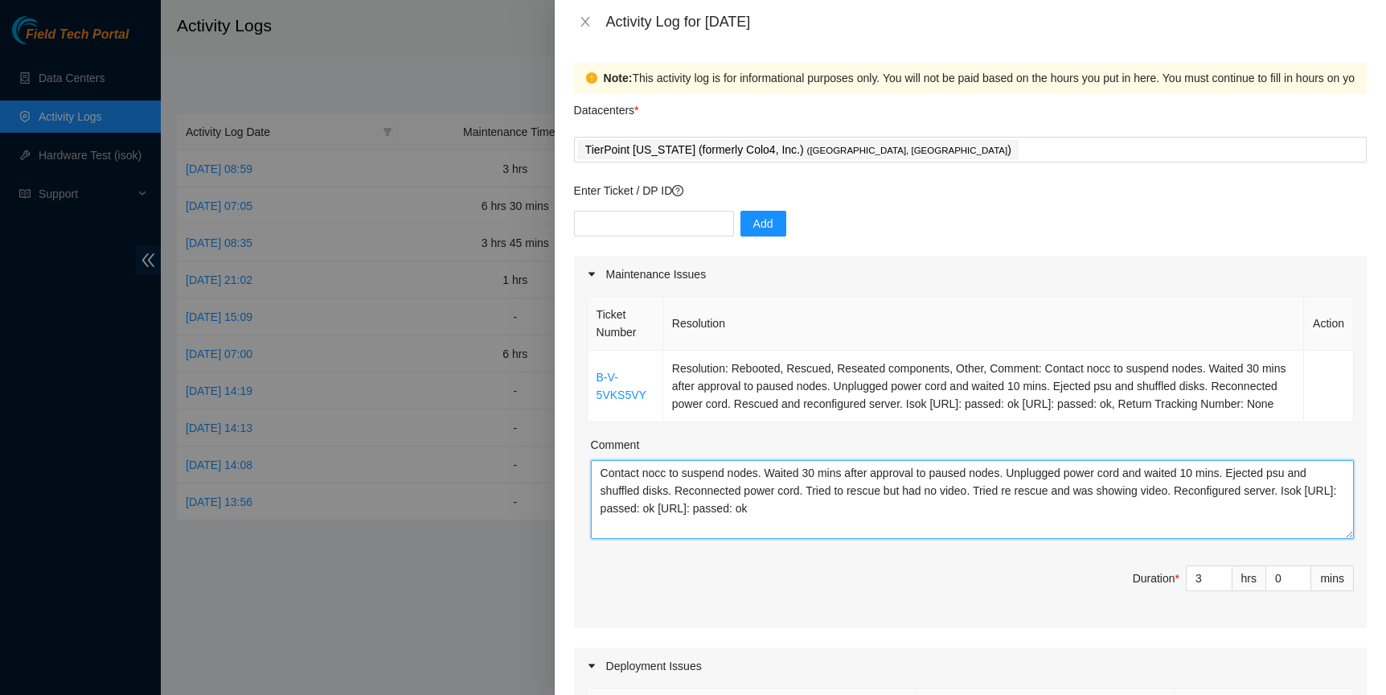
drag, startPoint x: 941, startPoint y: 535, endPoint x: 928, endPoint y: 546, distance: 17.7
click at [928, 539] on textarea "Contact nocc to suspend nodes. Waited 30 mins after approval to paused nodes. U…" at bounding box center [972, 499] width 763 height 79
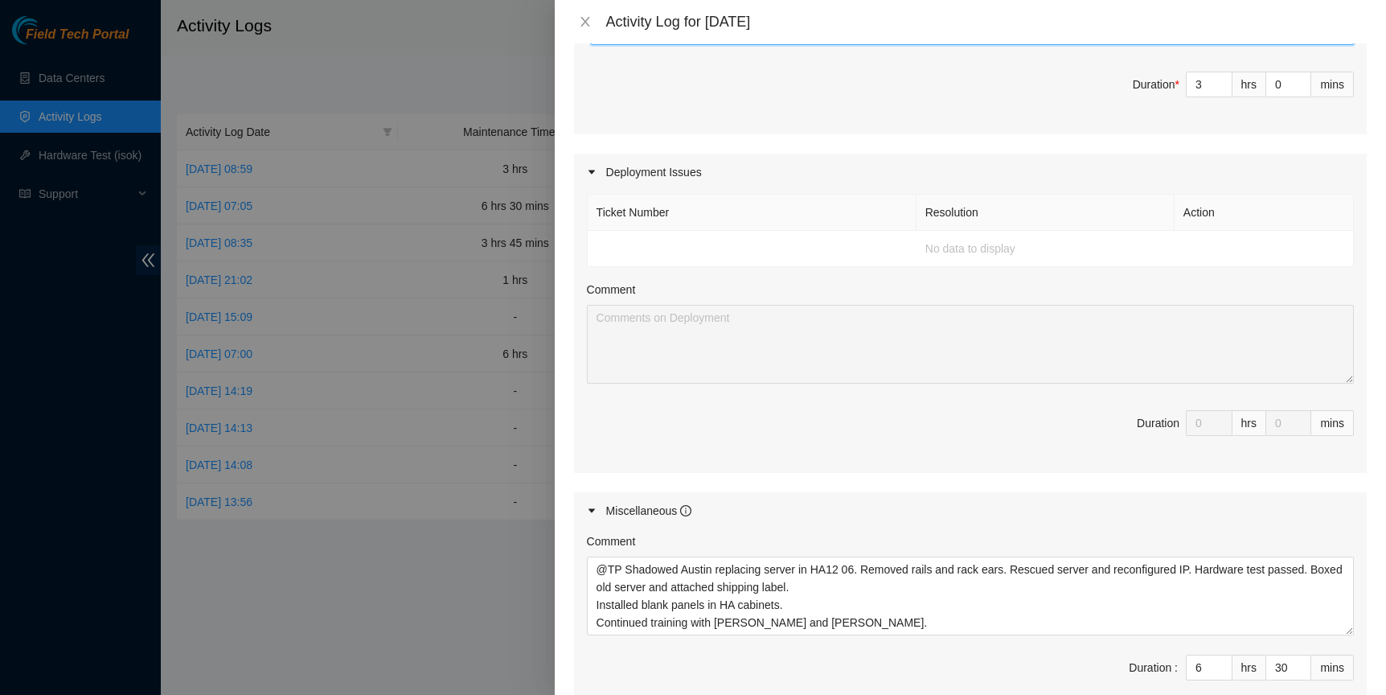
scroll to position [710, 0]
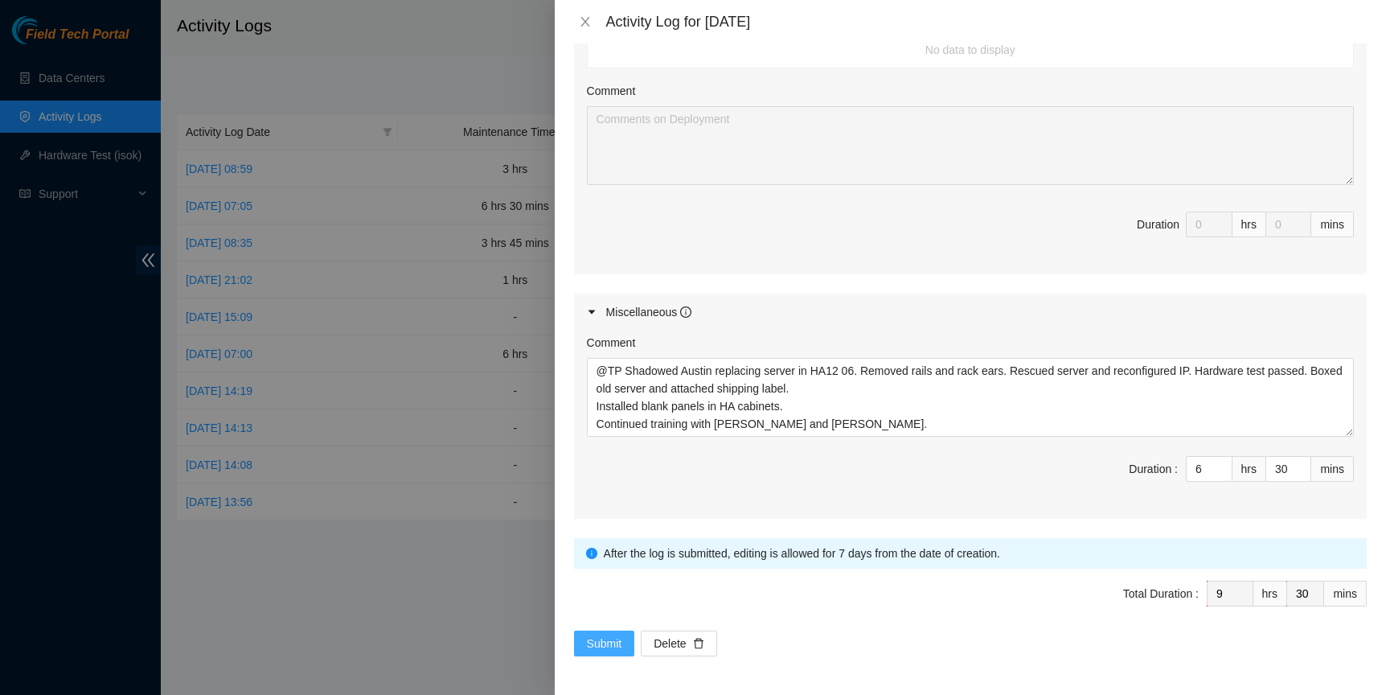
click at [605, 640] on span "Submit" at bounding box center [604, 643] width 35 height 18
